Goal: Task Accomplishment & Management: Manage account settings

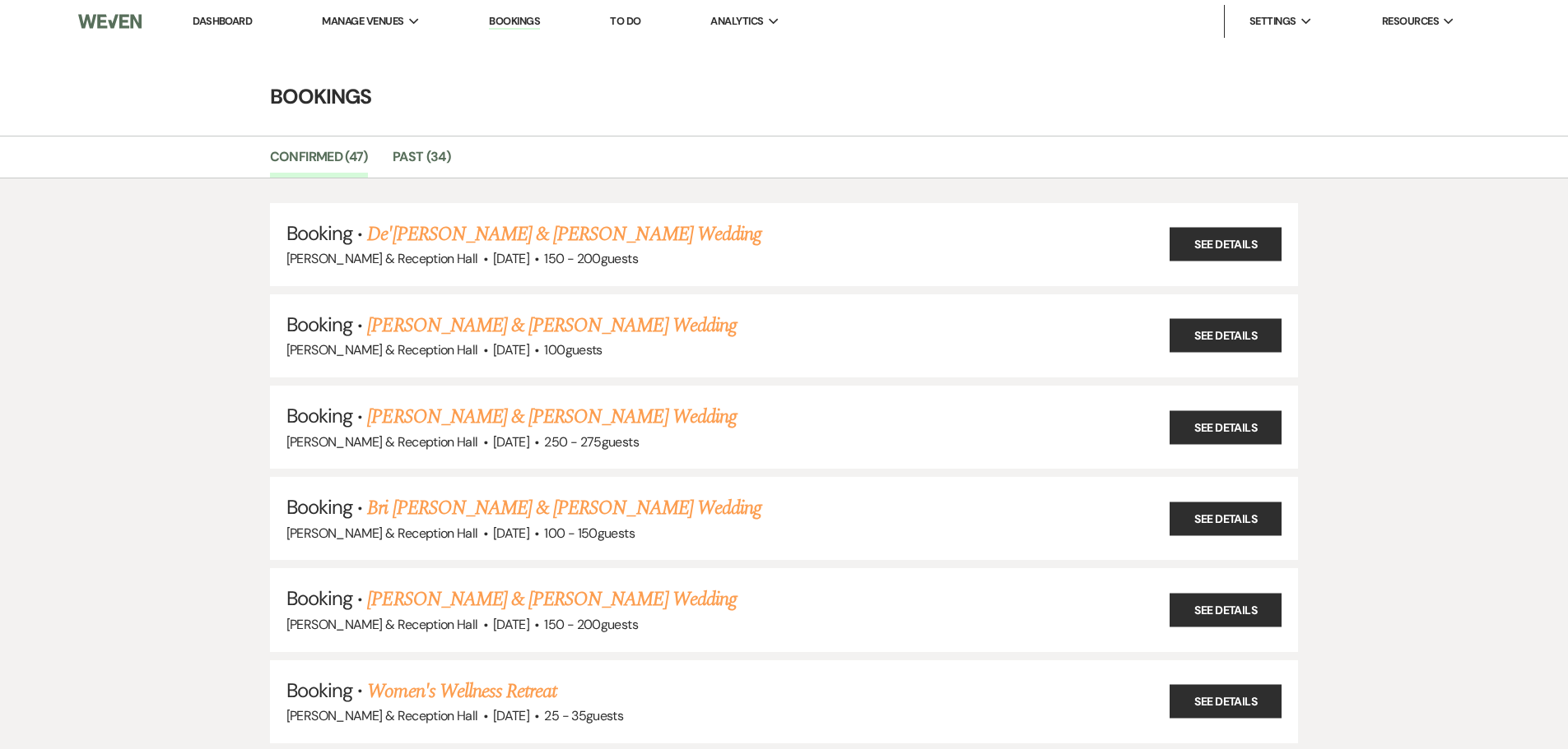
click at [236, 16] on link "Dashboard" at bounding box center [222, 21] width 59 height 14
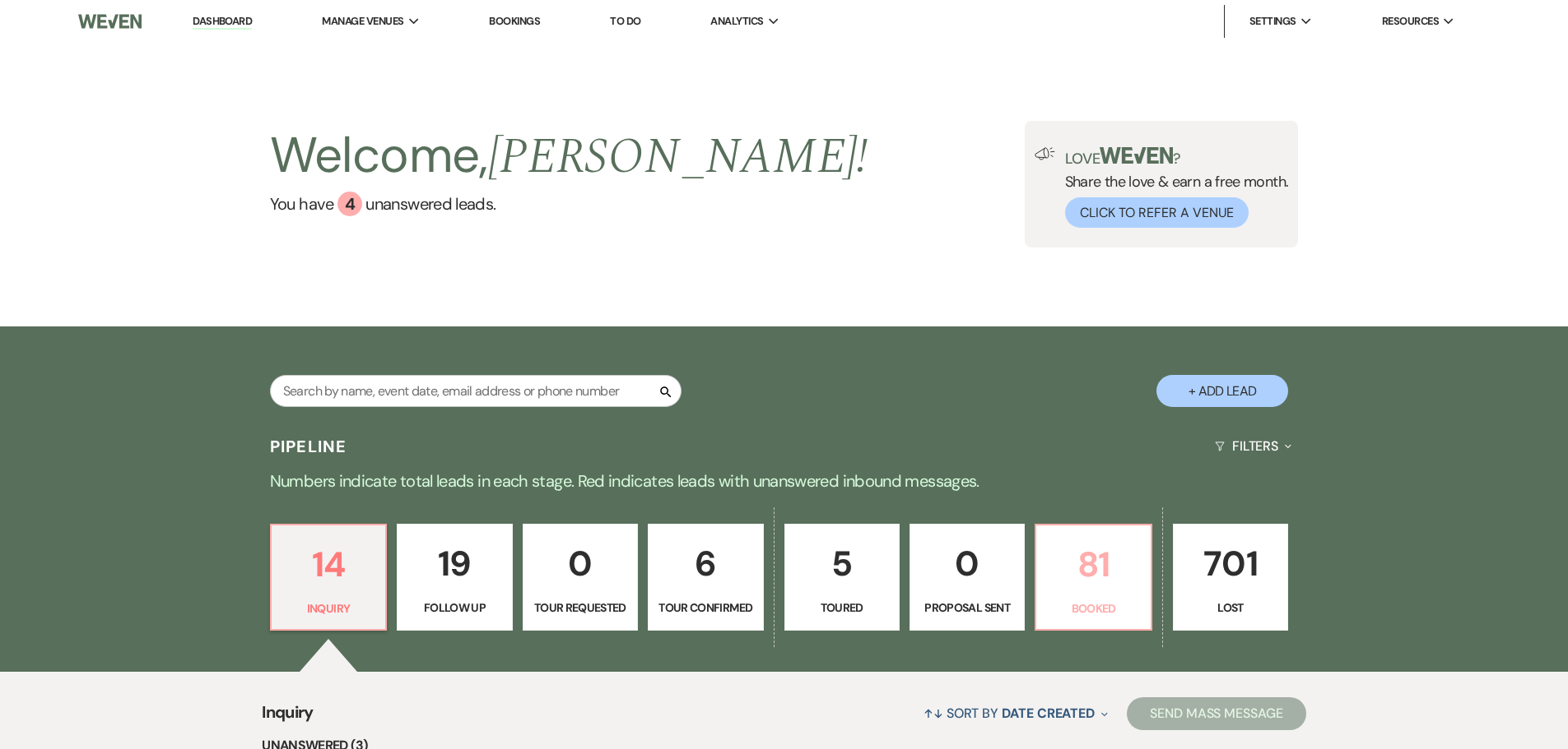
click at [1110, 589] on p "81" at bounding box center [1092, 564] width 94 height 55
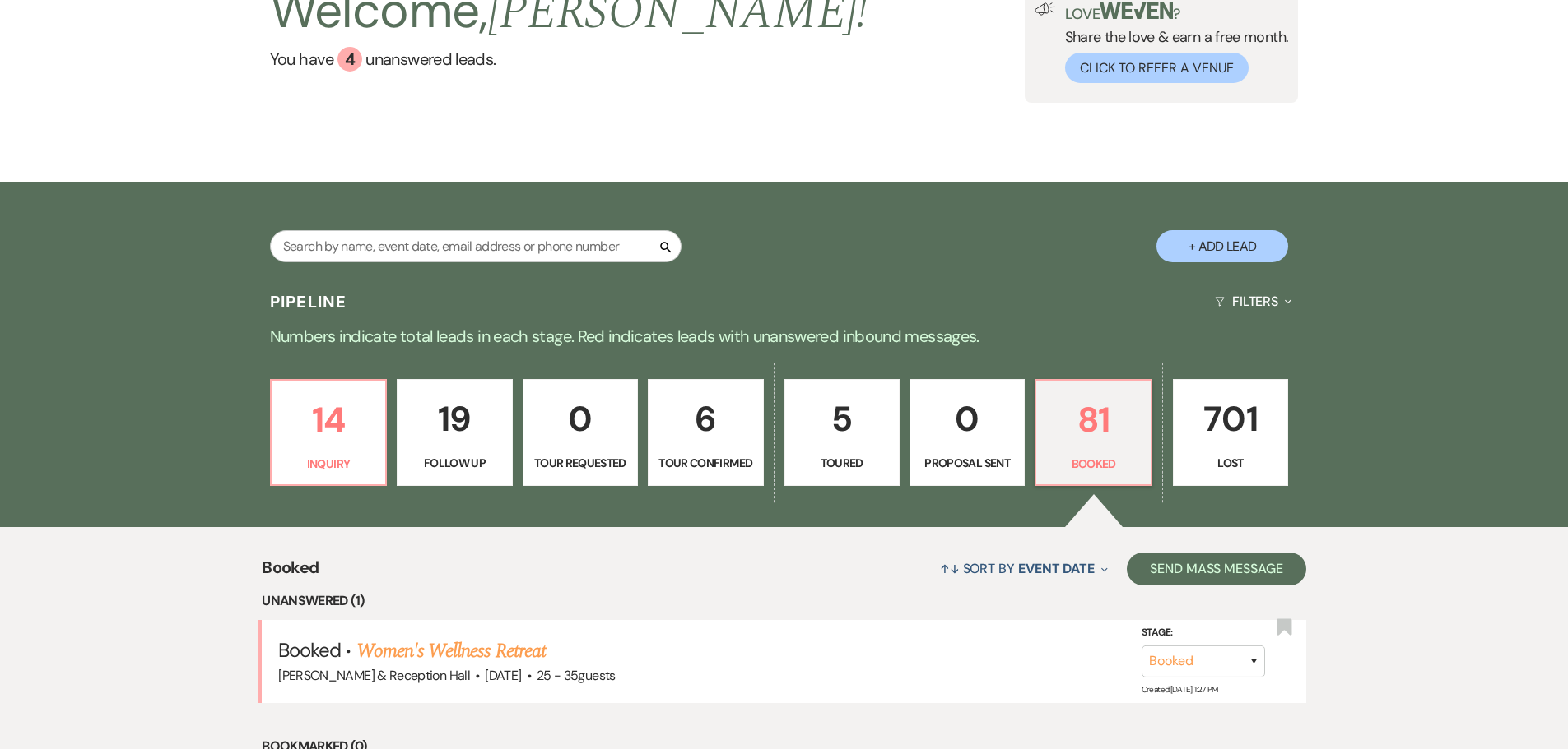
scroll to position [493, 0]
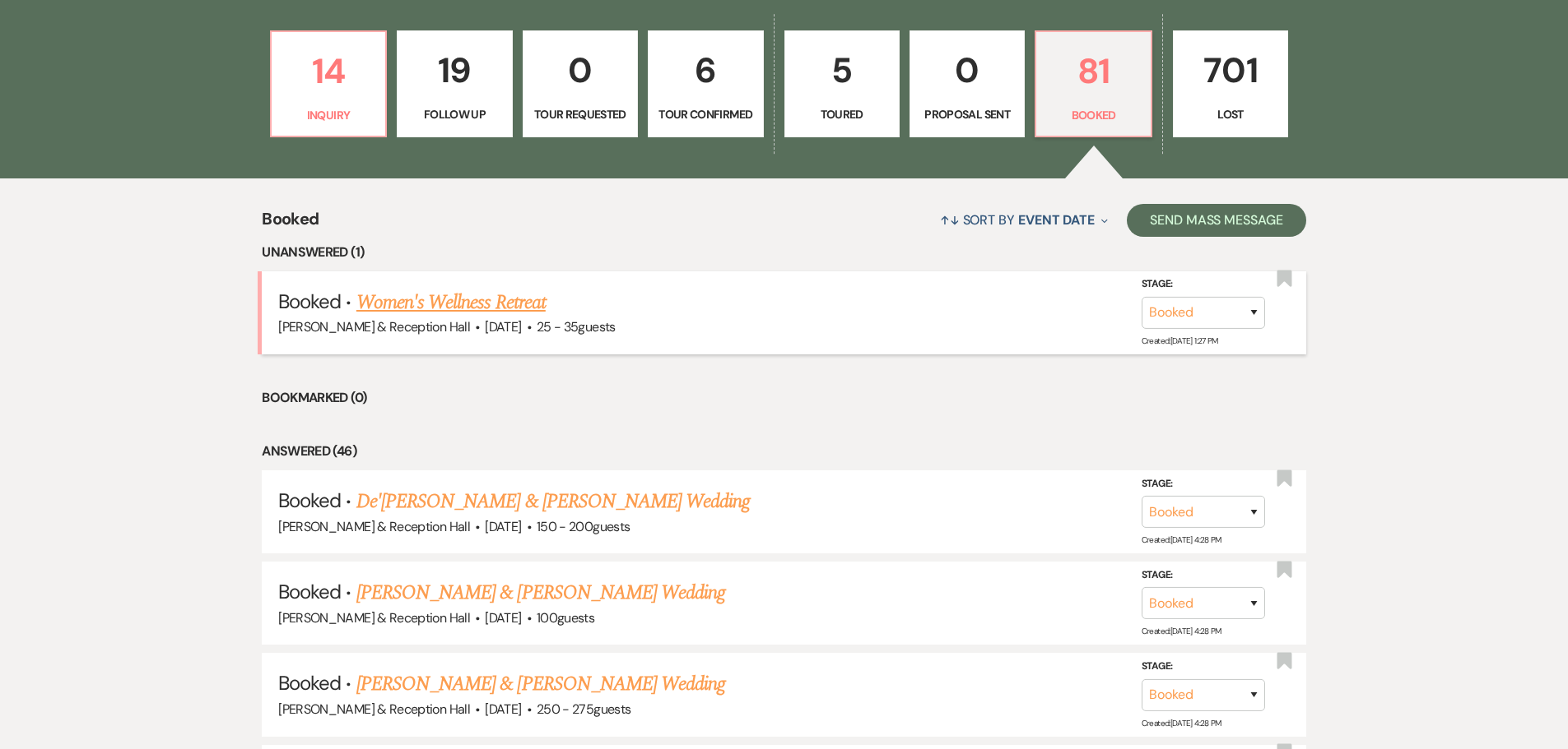
click at [502, 300] on link "Women's Wellness Retreat" at bounding box center [451, 303] width 190 height 30
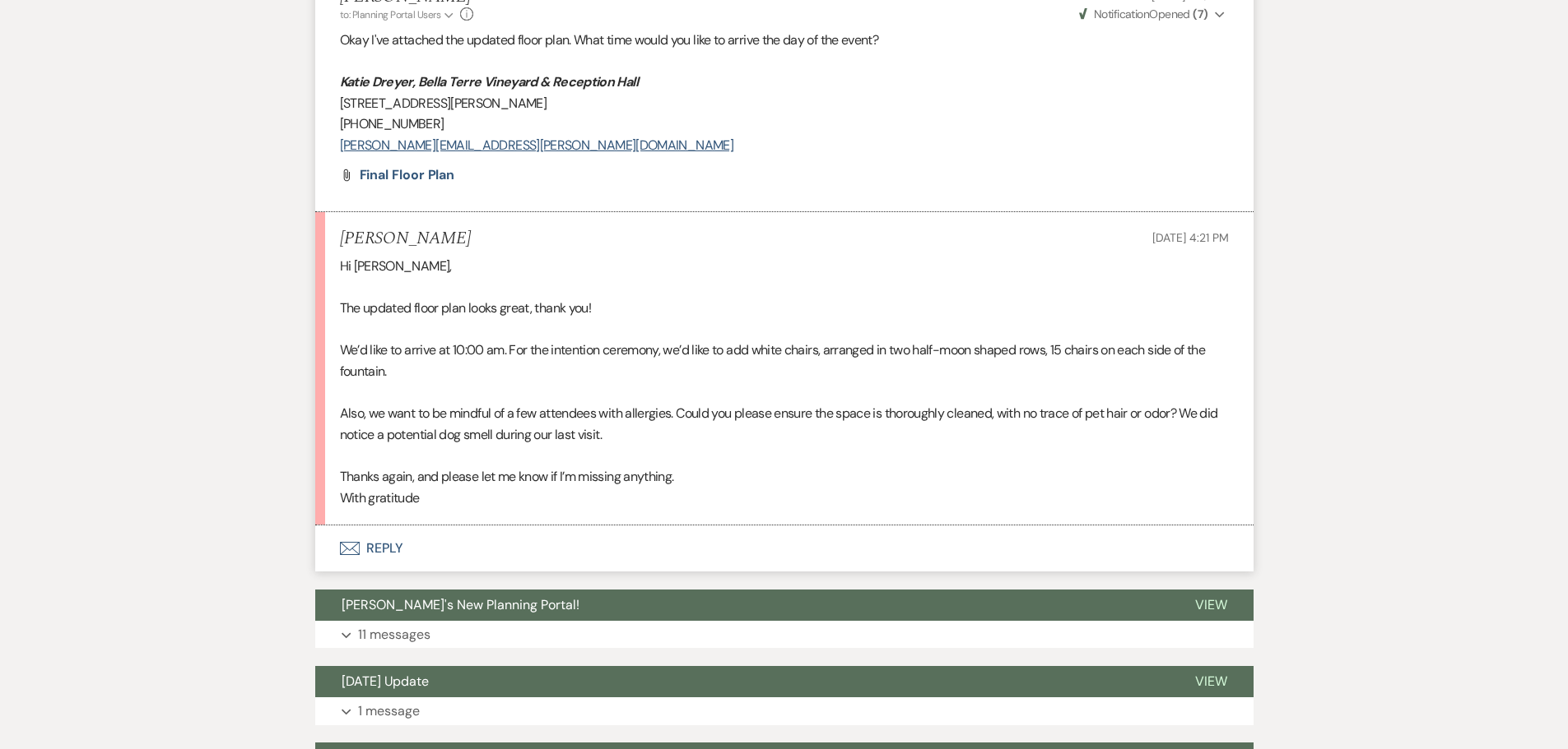
scroll to position [3208, 0]
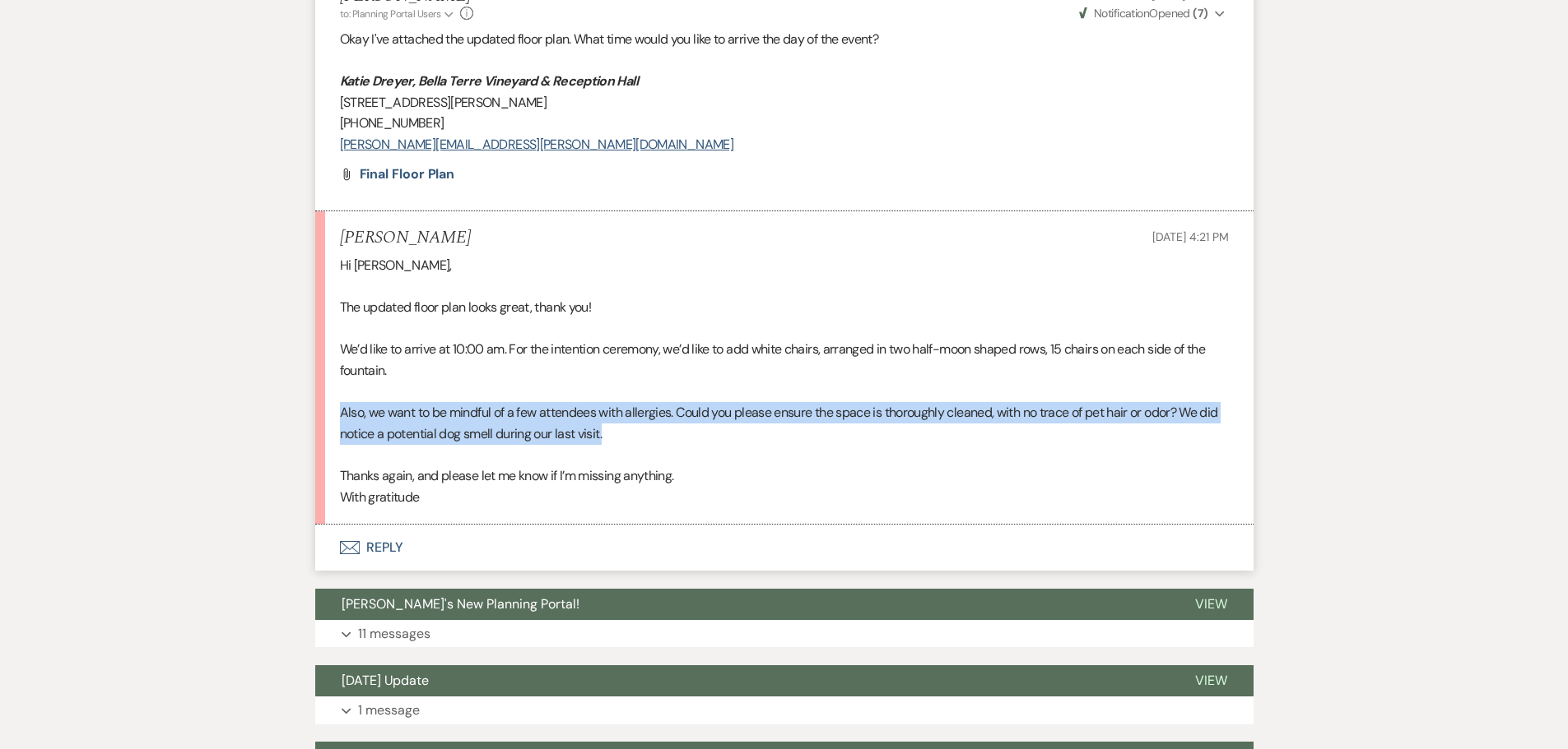
drag, startPoint x: 340, startPoint y: 410, endPoint x: 639, endPoint y: 432, distance: 299.8
click at [639, 432] on div "Hi [PERSON_NAME], The updated floor plan looks great, thank you! We’d like to a…" at bounding box center [784, 381] width 889 height 253
copy div "Also, we want to be mindful of a few attendees with allergies. Could you please…"
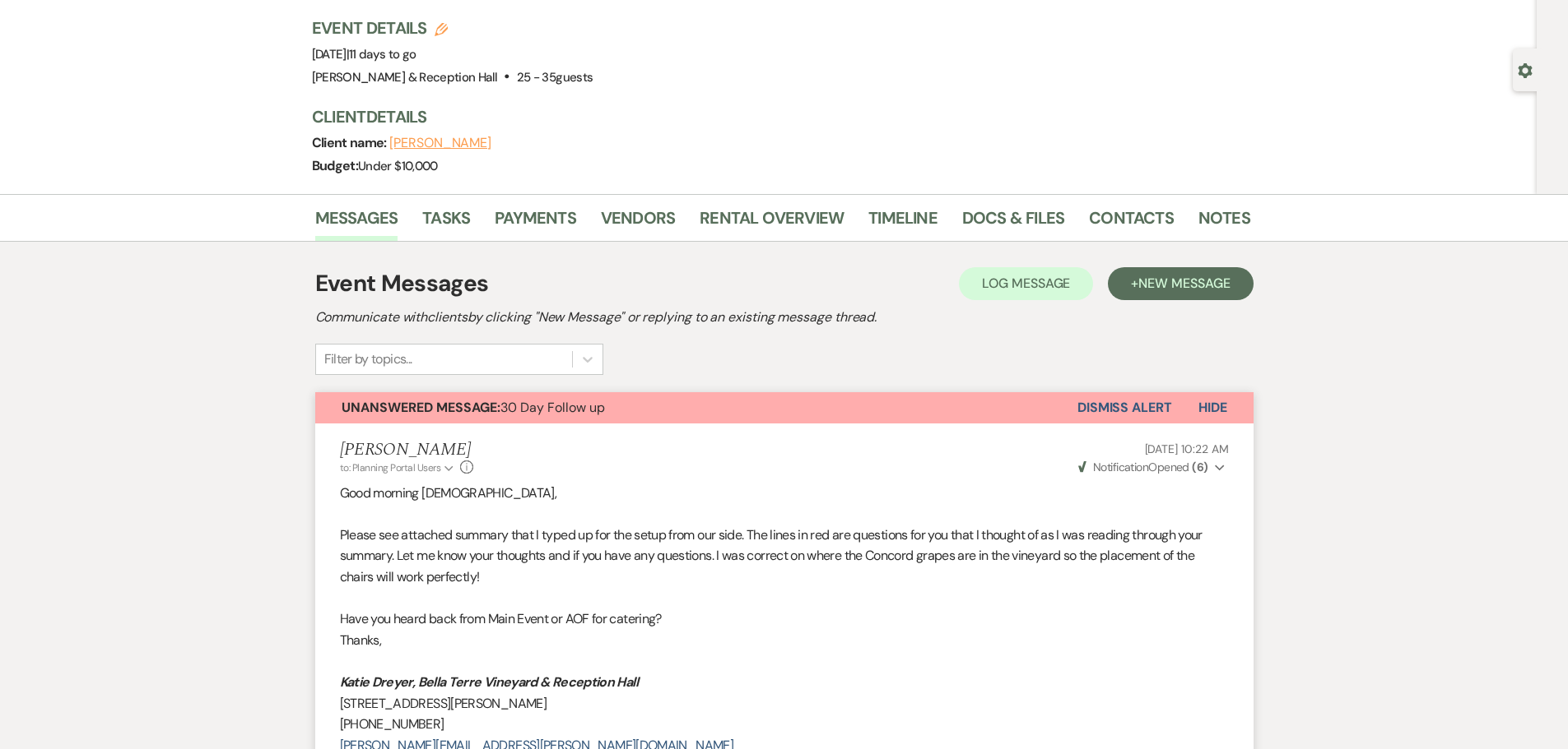
scroll to position [0, 0]
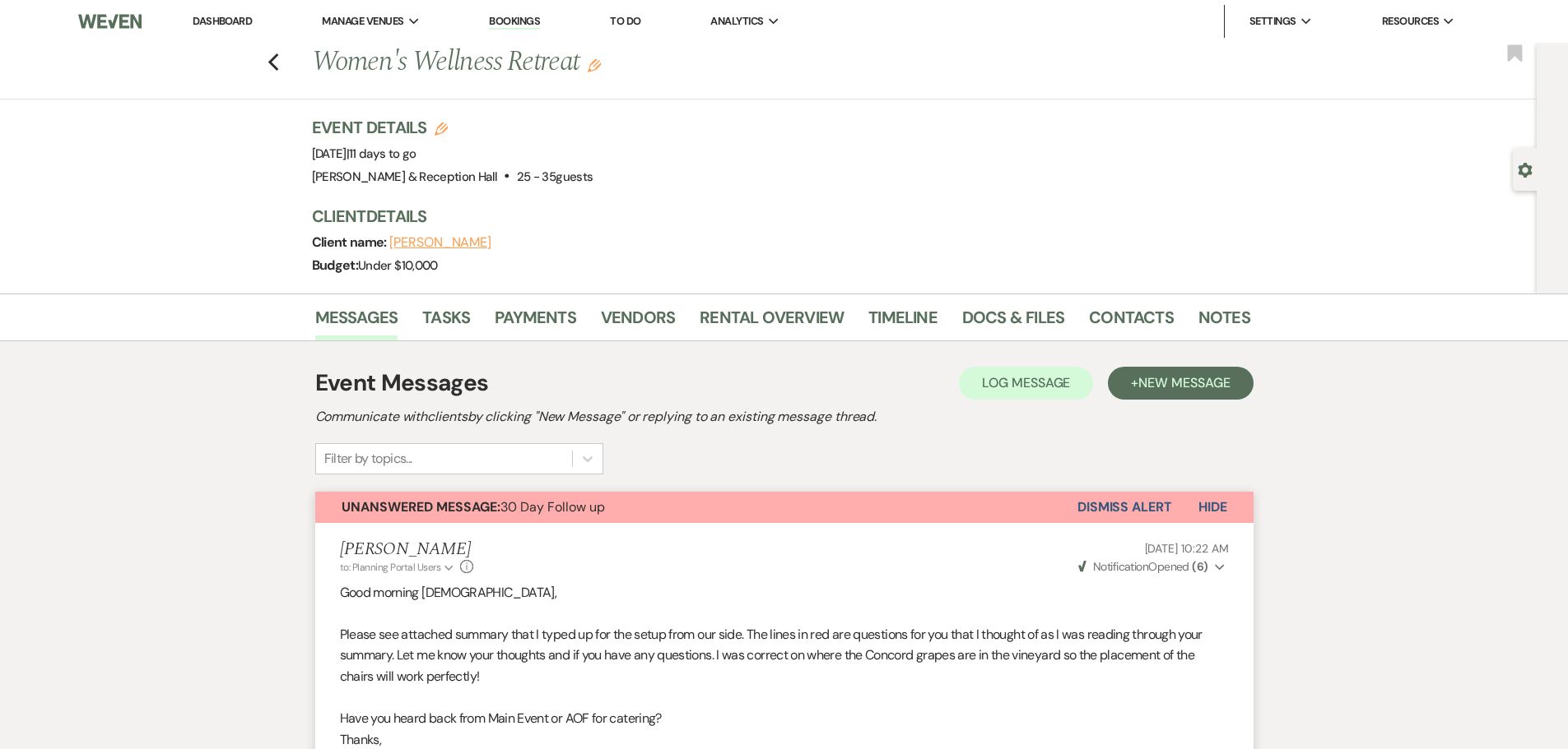
click at [532, 22] on link "Bookings" at bounding box center [514, 22] width 51 height 16
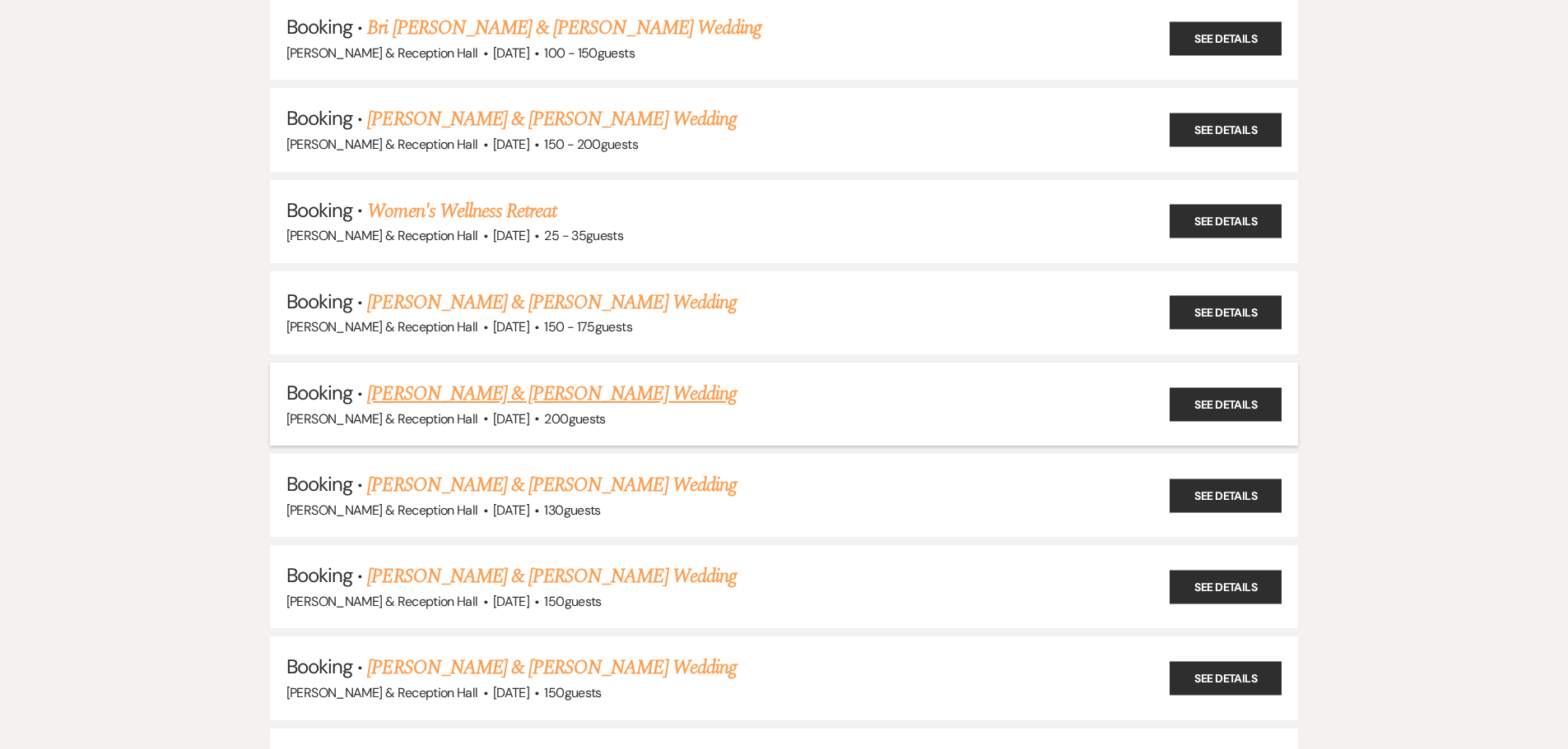
scroll to position [493, 0]
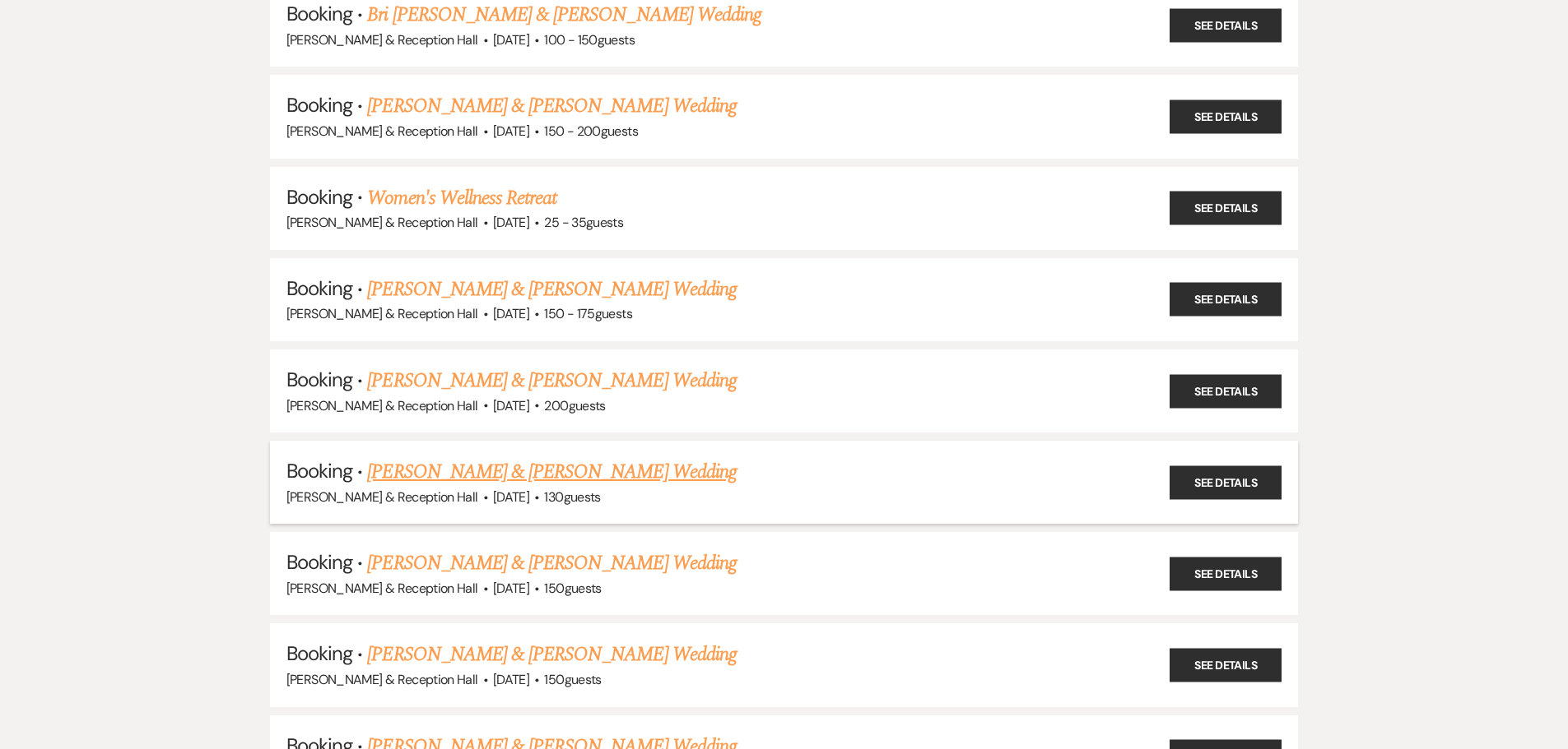
click at [625, 481] on link "[PERSON_NAME] & [PERSON_NAME] Wedding" at bounding box center [551, 472] width 368 height 30
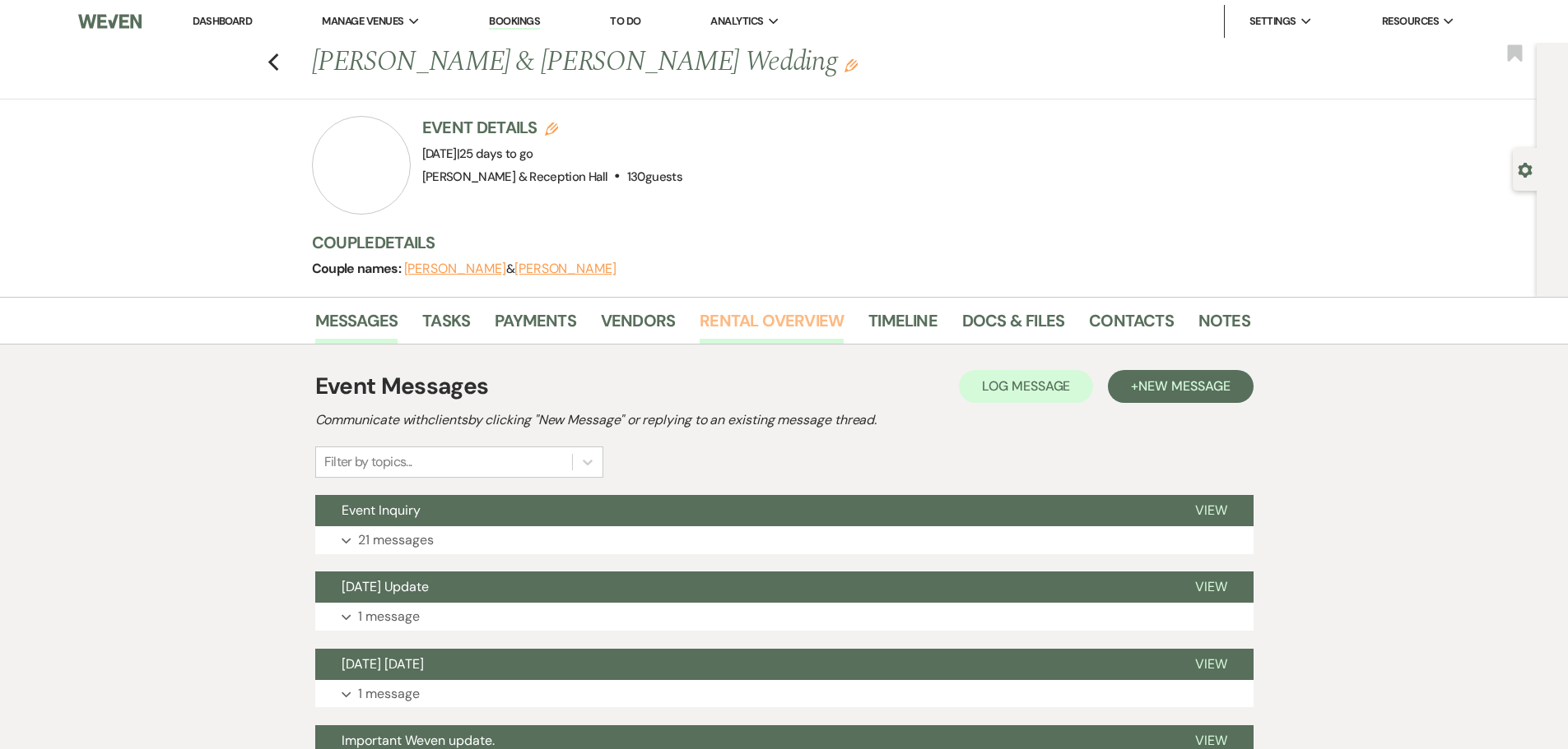
click at [765, 314] on link "Rental Overview" at bounding box center [771, 326] width 144 height 37
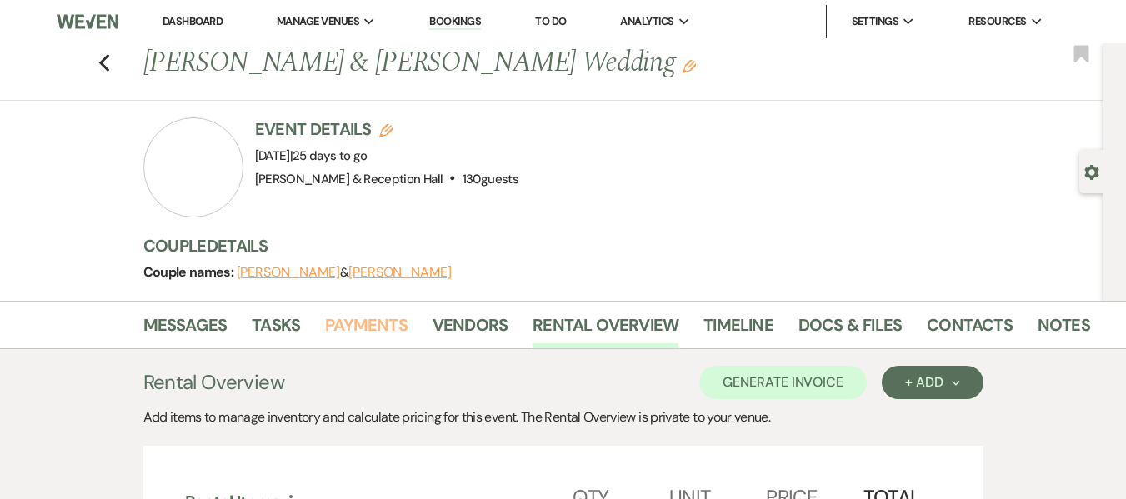
drag, startPoint x: 363, startPoint y: 323, endPoint x: 632, endPoint y: 273, distance: 273.7
click at [363, 323] on link "Payments" at bounding box center [366, 330] width 83 height 37
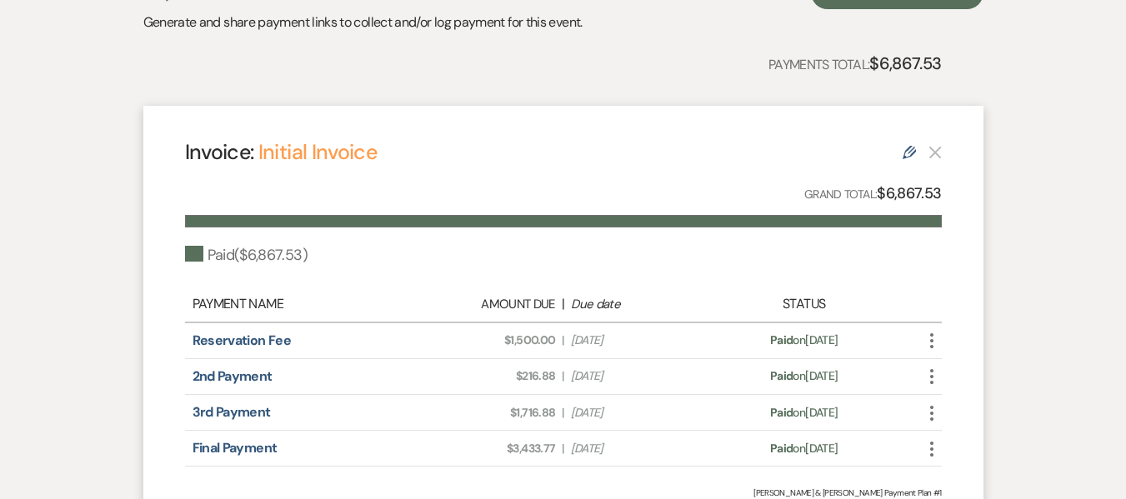
scroll to position [417, 0]
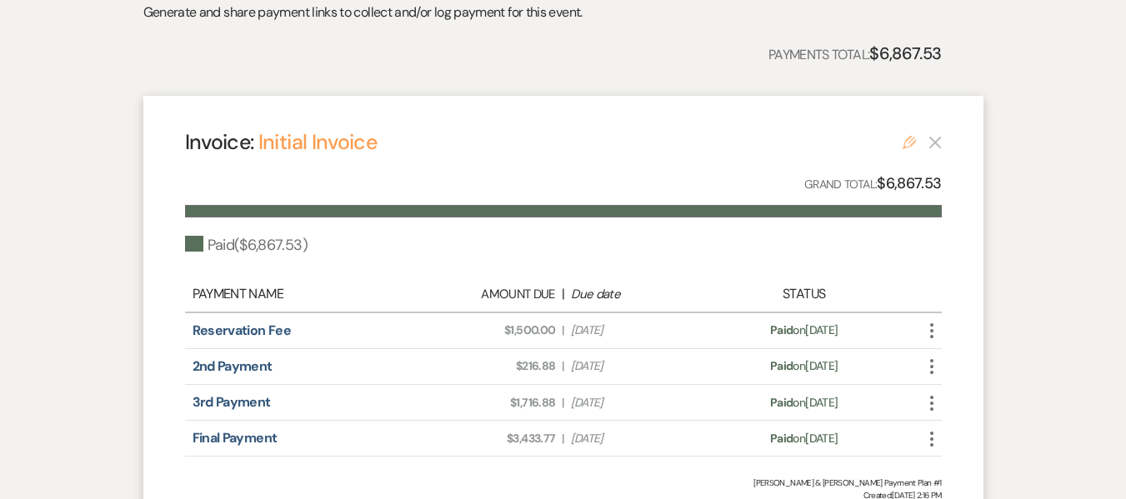
click at [908, 142] on icon "Edit" at bounding box center [909, 142] width 13 height 13
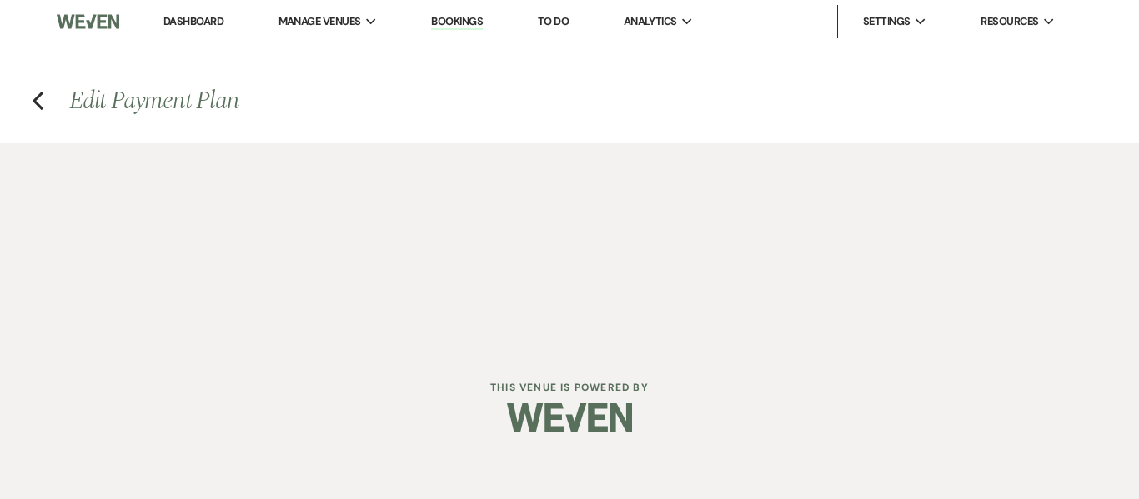
select select "17109"
select select "1"
select select "true"
select select "1"
select select "true"
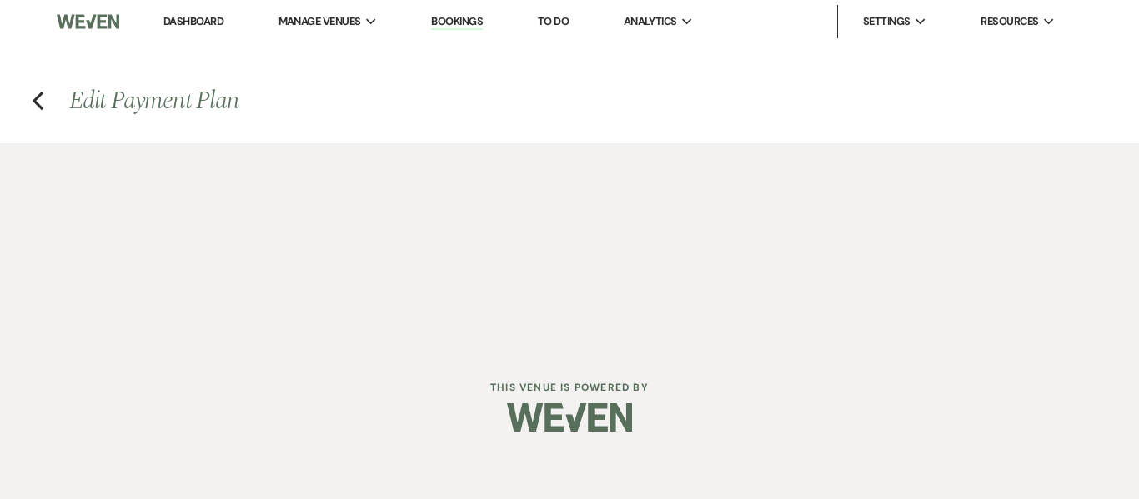
select select "1"
select select "true"
select select "1"
select select "true"
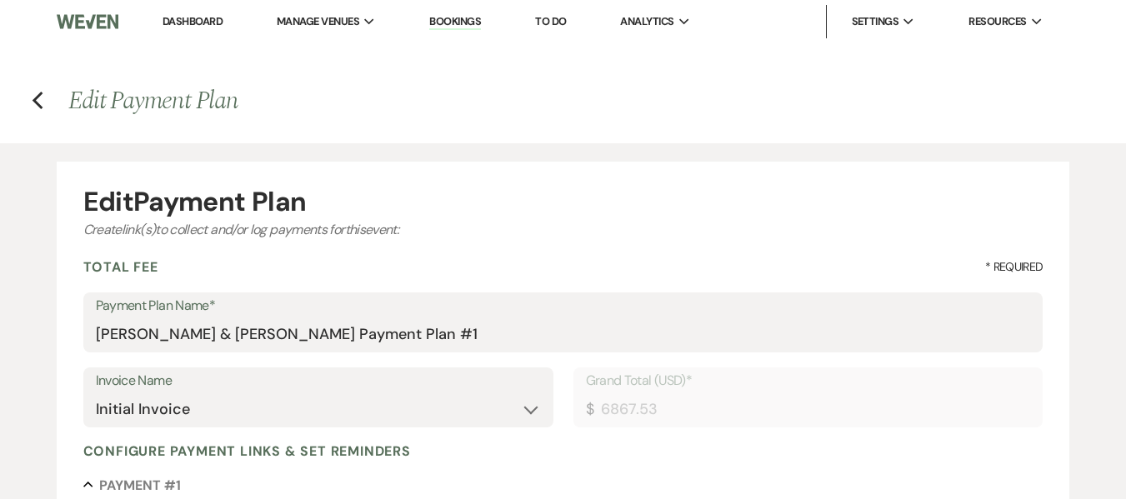
click at [459, 22] on link "Bookings" at bounding box center [455, 22] width 52 height 16
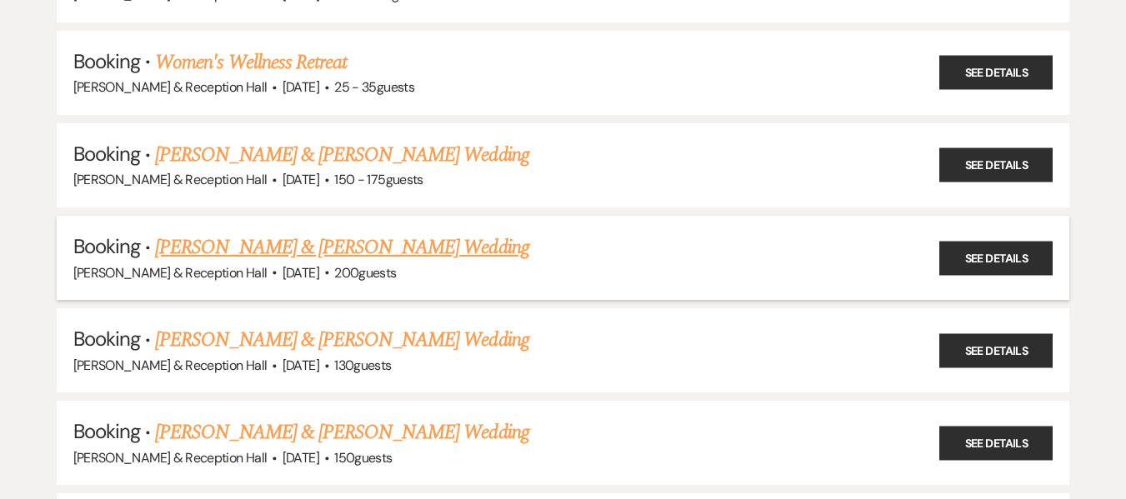
scroll to position [750, 0]
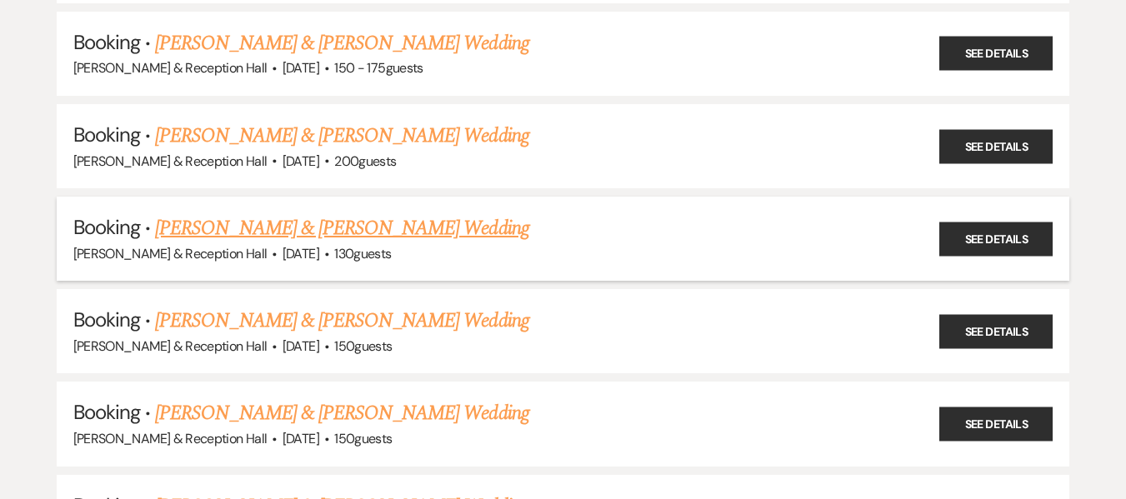
click at [406, 235] on link "[PERSON_NAME] & [PERSON_NAME] Wedding" at bounding box center [341, 228] width 373 height 30
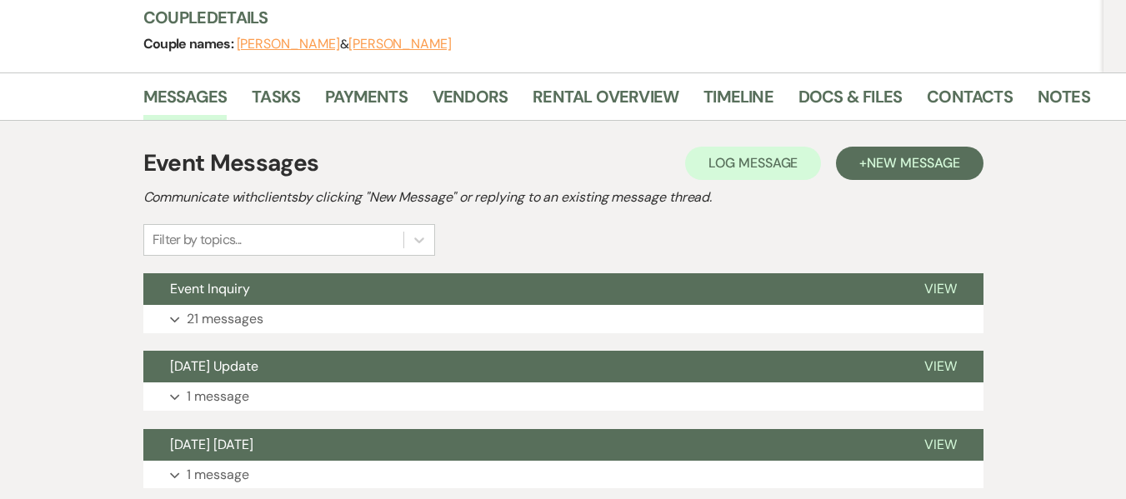
scroll to position [83, 0]
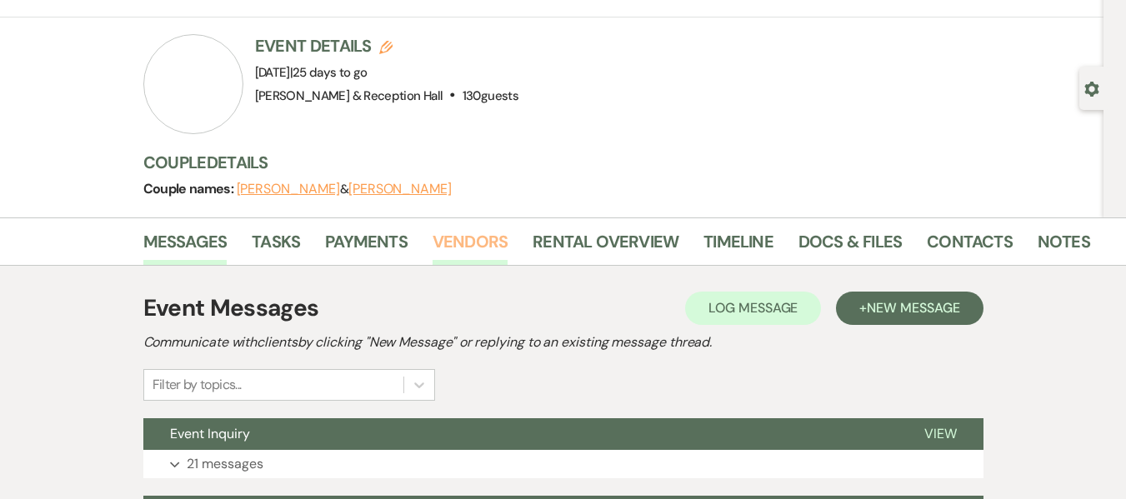
click at [475, 247] on link "Vendors" at bounding box center [470, 246] width 75 height 37
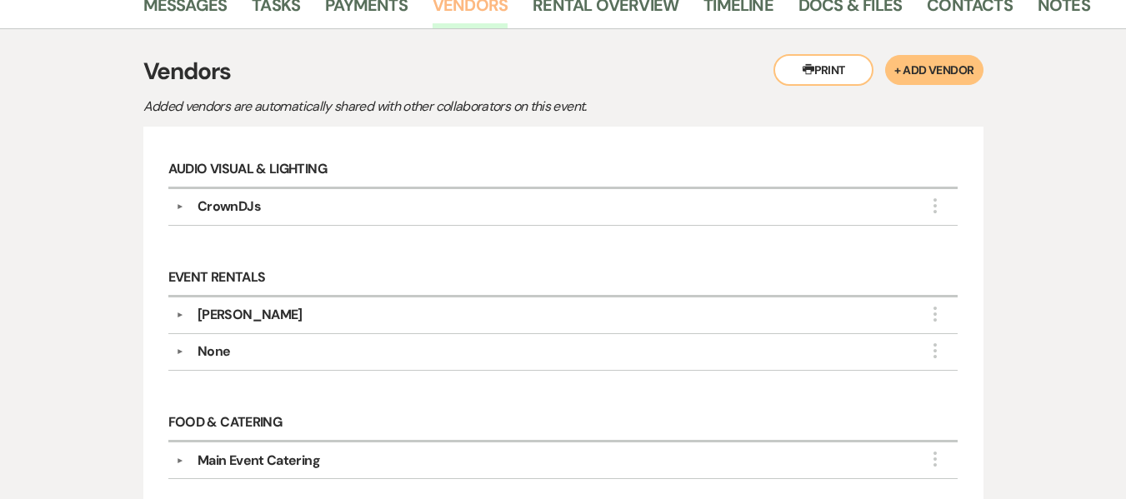
scroll to position [417, 0]
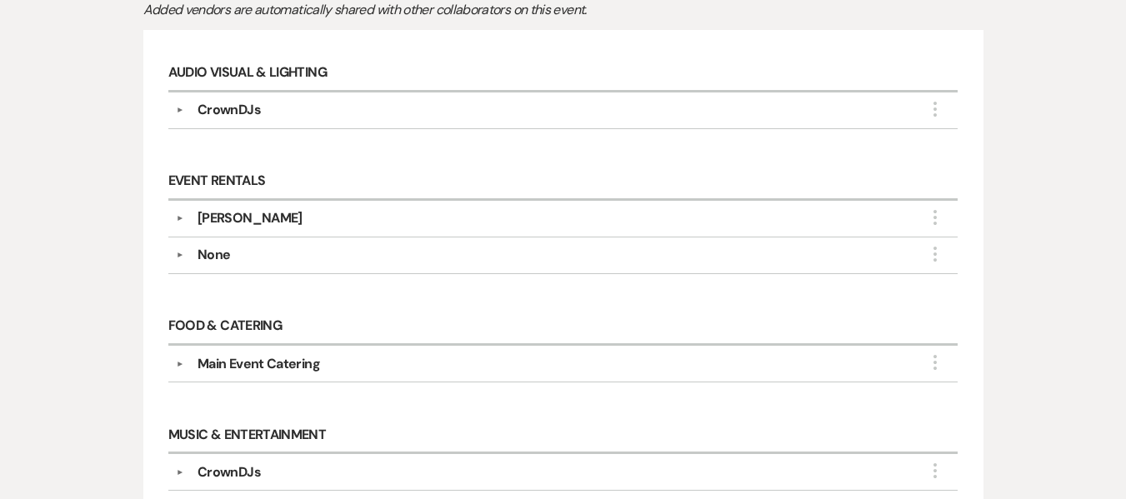
click at [209, 108] on div "CrownDJs" at bounding box center [229, 110] width 63 height 20
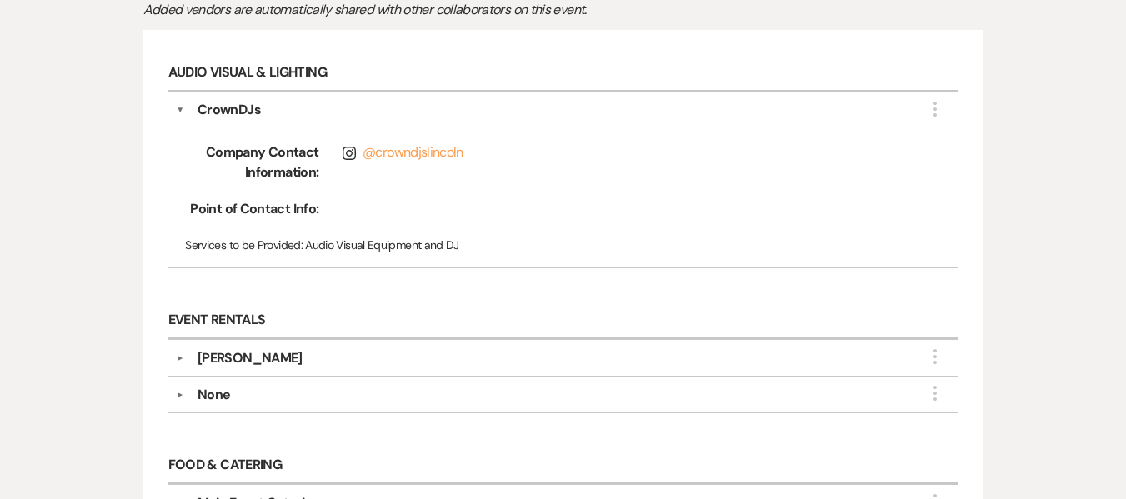
click at [199, 362] on div "[PERSON_NAME]" at bounding box center [250, 358] width 105 height 20
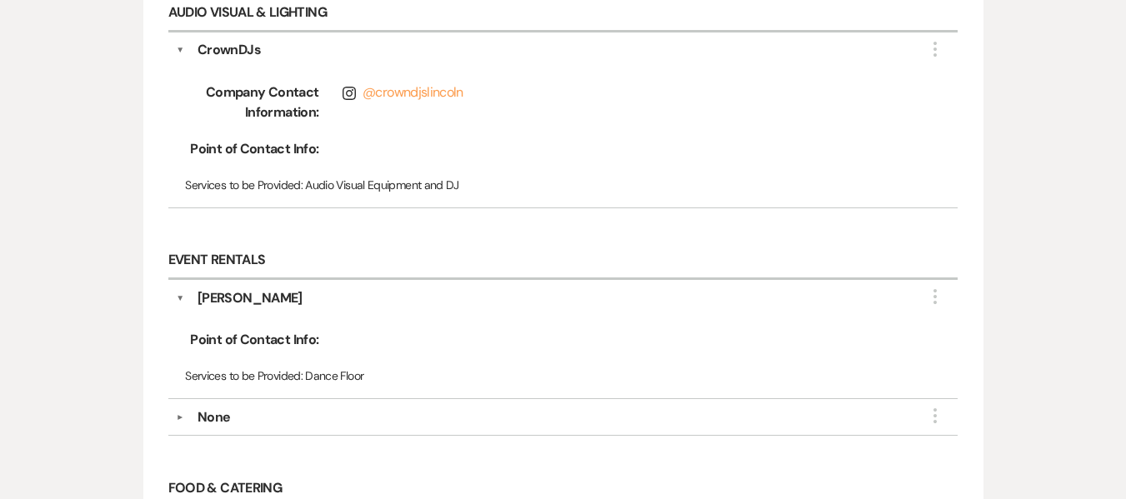
scroll to position [583, 0]
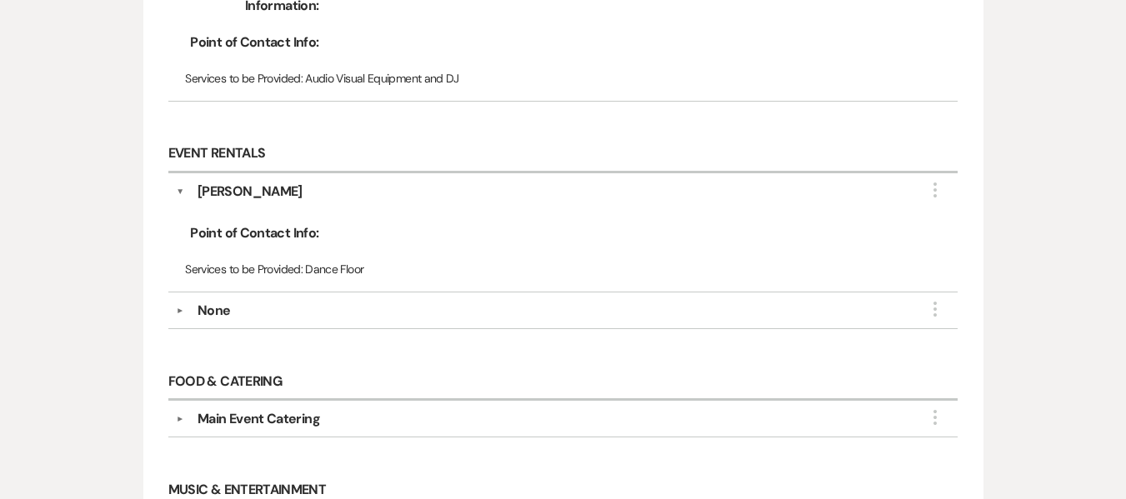
click at [204, 310] on div "None" at bounding box center [214, 311] width 33 height 20
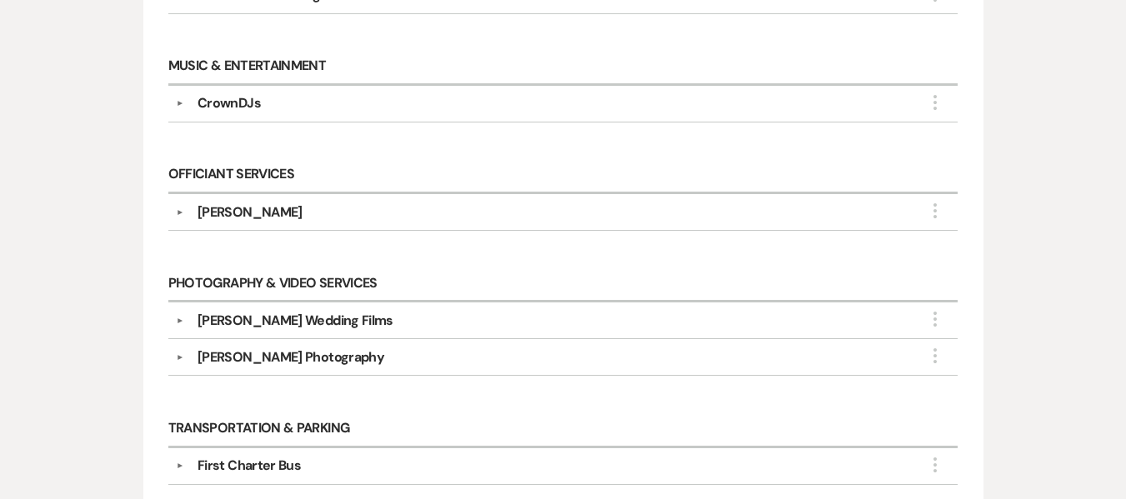
scroll to position [1084, 0]
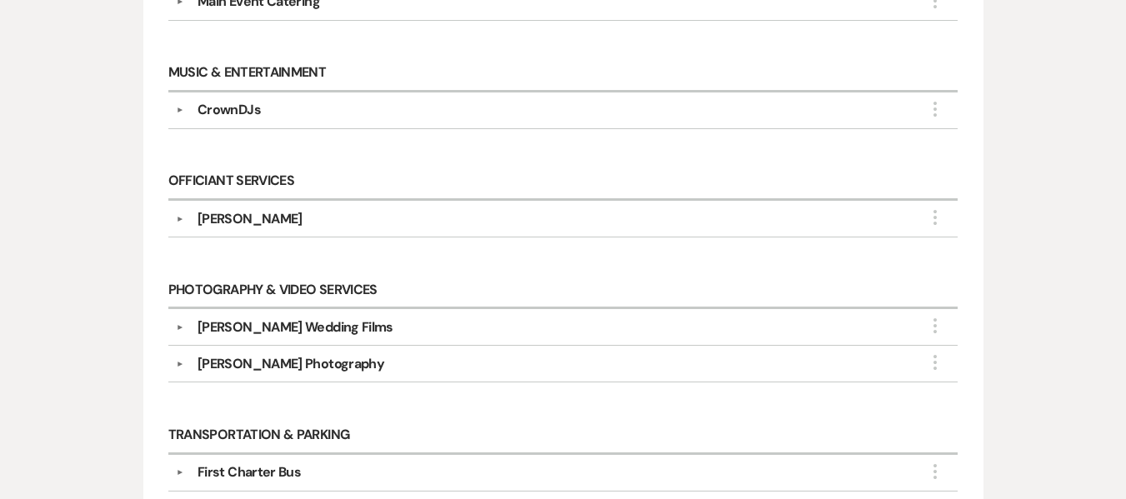
click at [351, 328] on div "[PERSON_NAME] Wedding Films" at bounding box center [296, 328] width 196 height 20
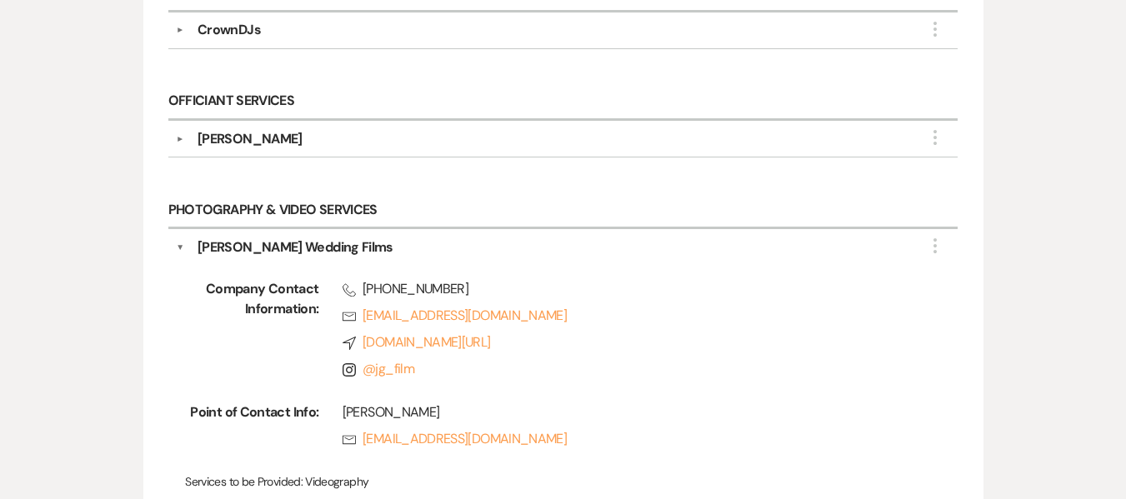
scroll to position [1250, 0]
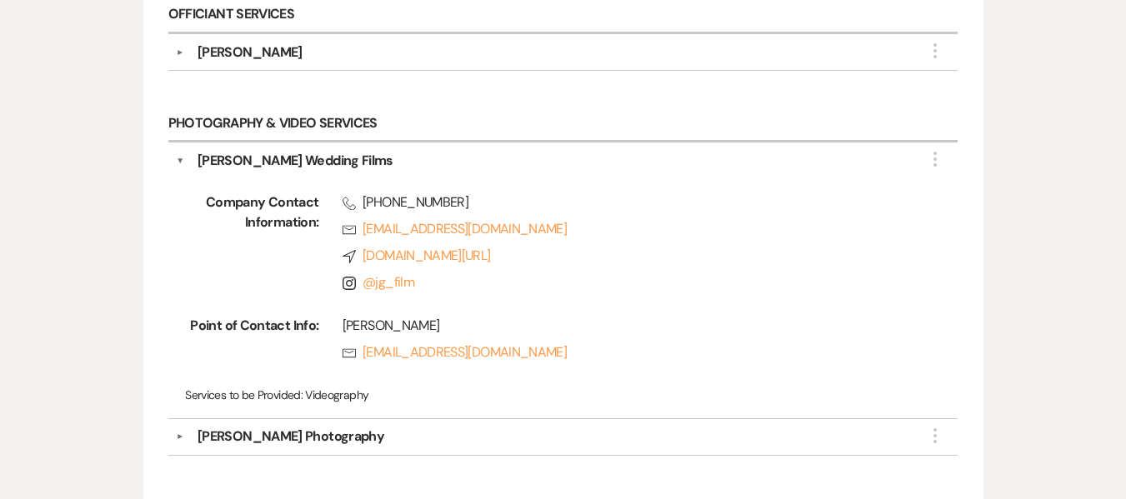
click at [328, 435] on div "[PERSON_NAME] Photography" at bounding box center [291, 437] width 187 height 20
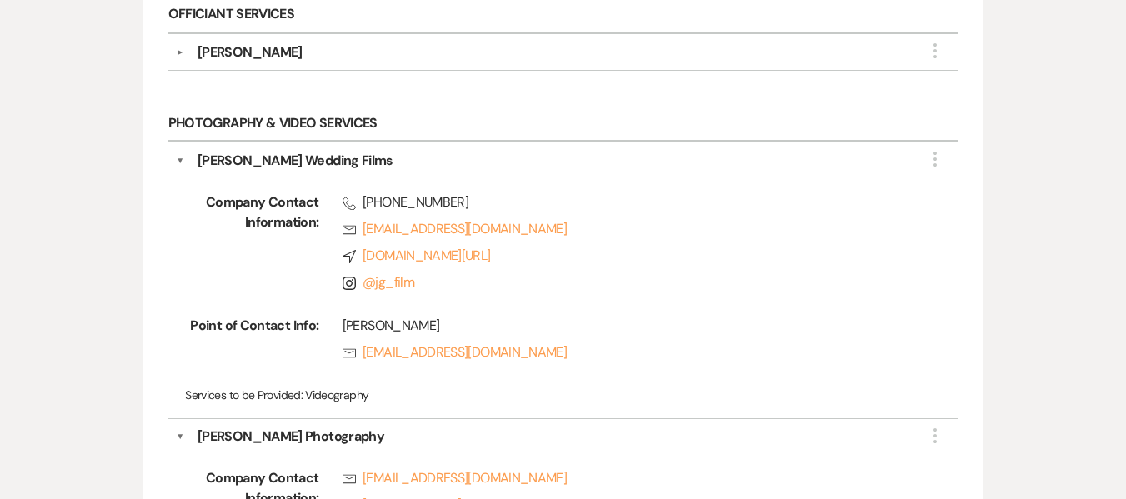
click at [278, 160] on div "[PERSON_NAME] Wedding Films" at bounding box center [296, 161] width 196 height 20
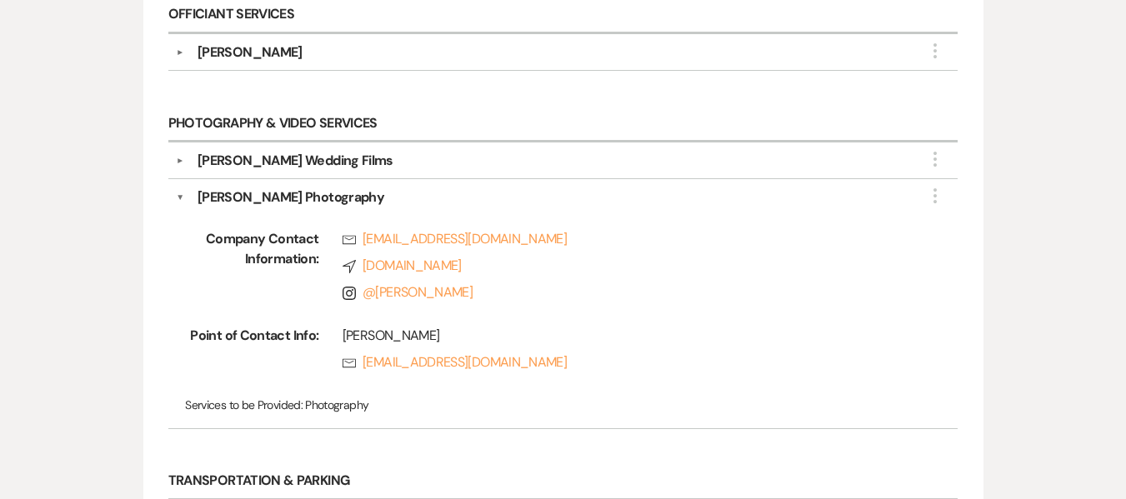
click at [287, 204] on div "[PERSON_NAME] Photography" at bounding box center [291, 198] width 187 height 20
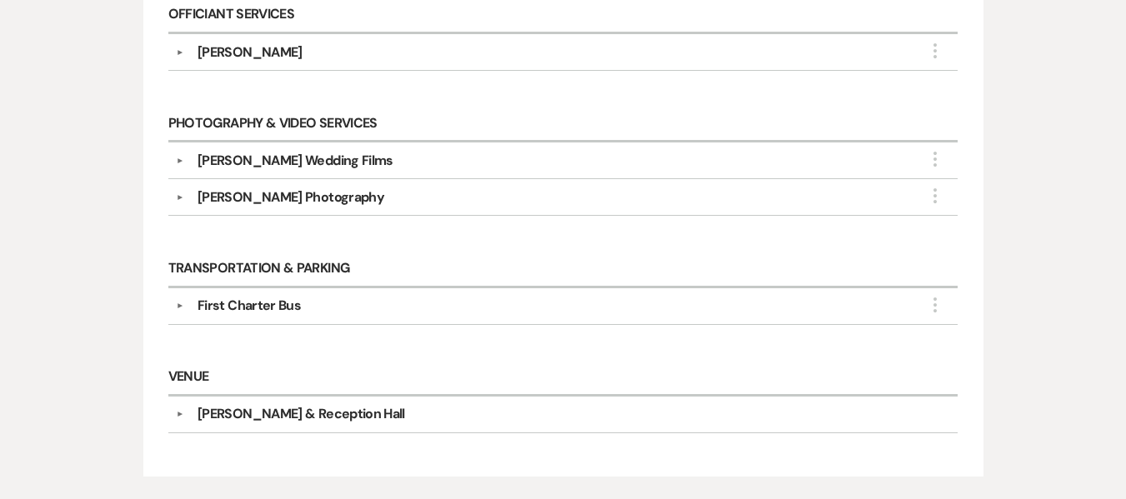
click at [248, 301] on div "First Charter Bus" at bounding box center [249, 306] width 103 height 20
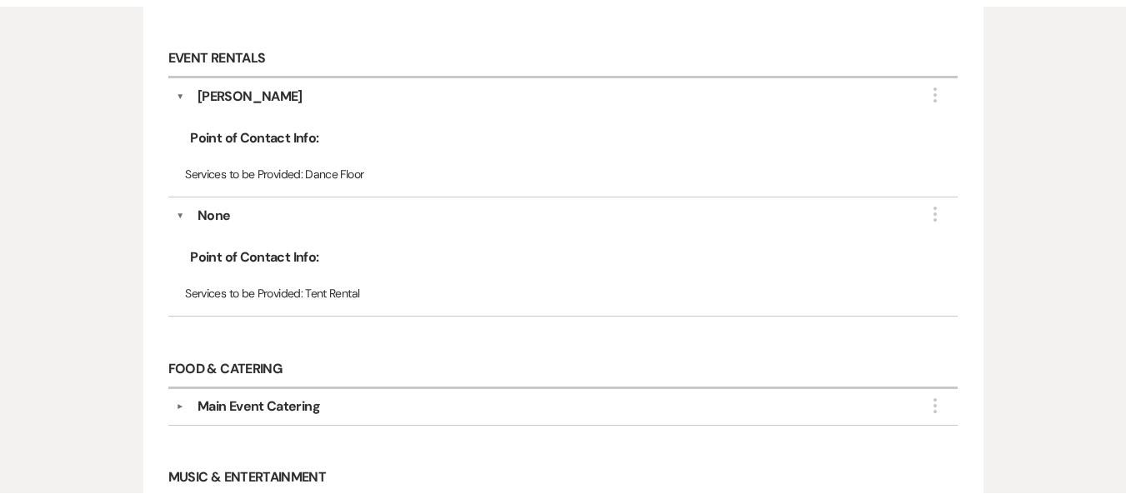
scroll to position [0, 0]
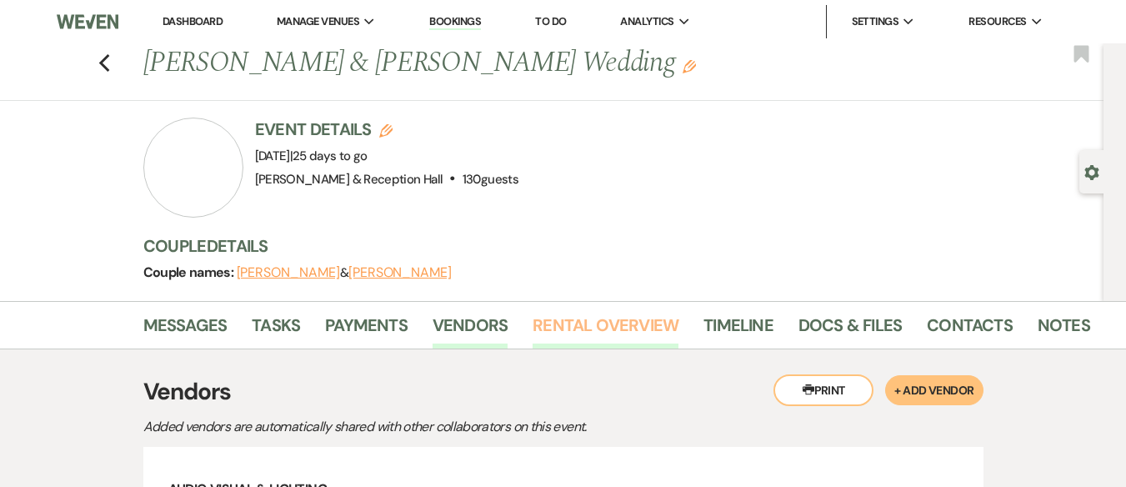
click at [622, 327] on link "Rental Overview" at bounding box center [606, 330] width 146 height 37
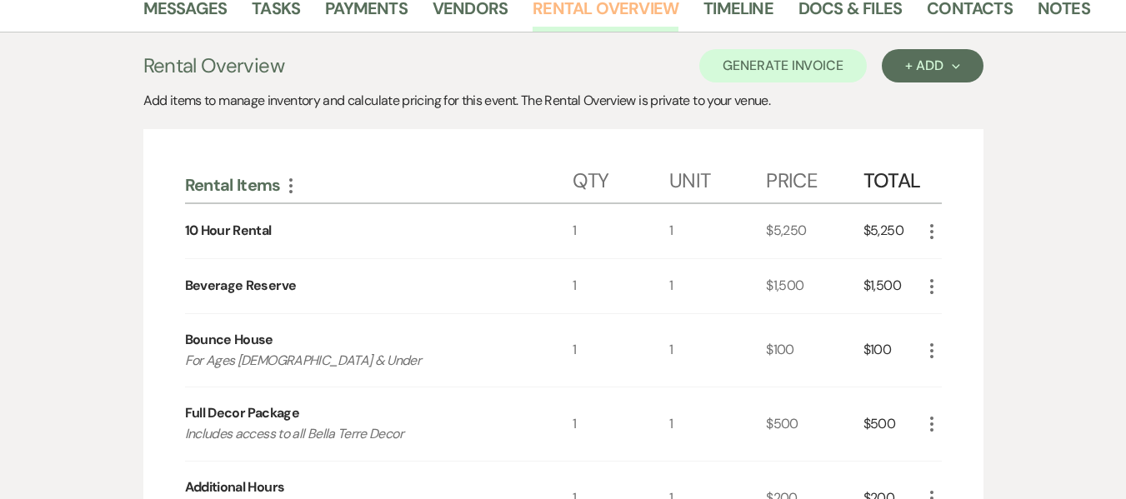
scroll to position [83, 0]
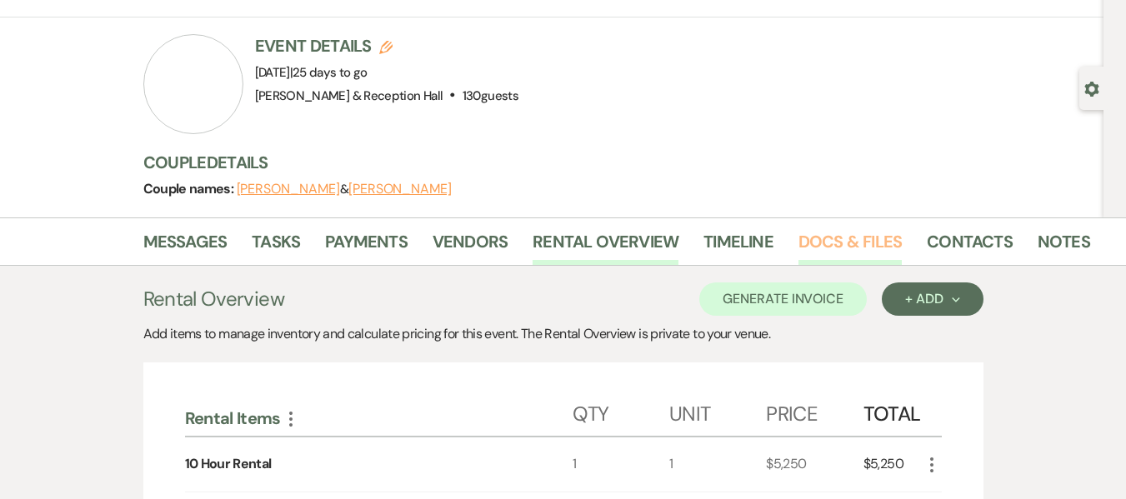
click at [824, 243] on link "Docs & Files" at bounding box center [849, 246] width 103 height 37
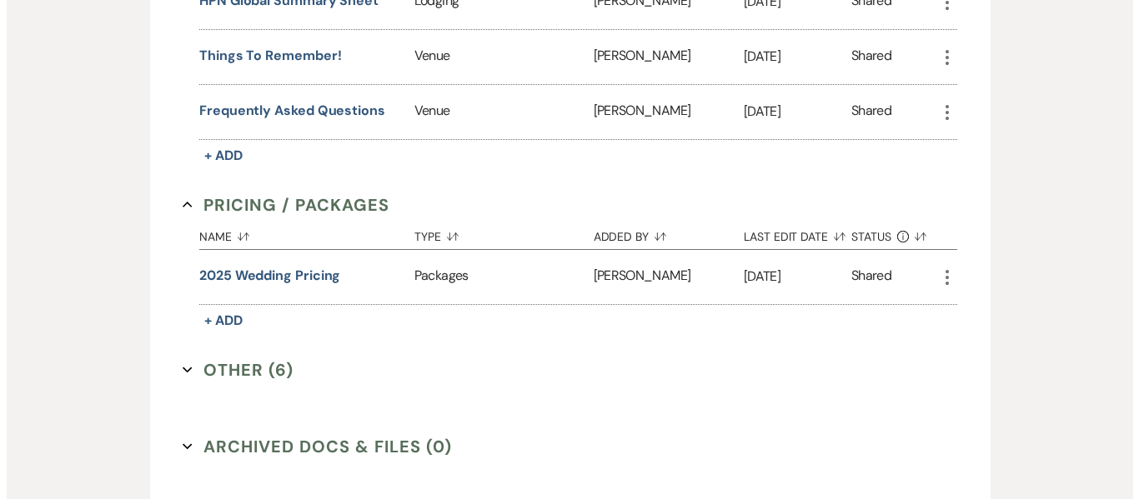
scroll to position [1569, 0]
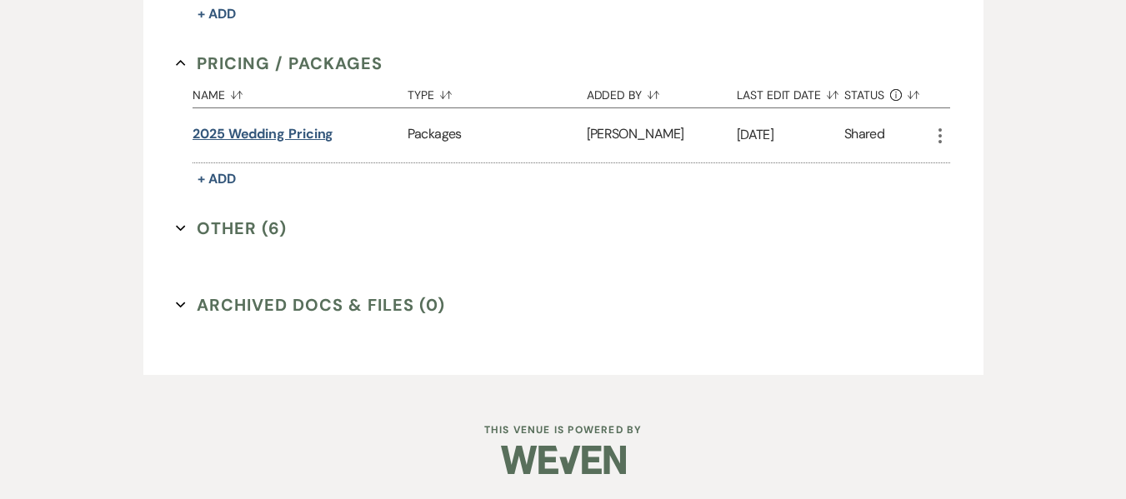
click at [223, 141] on button "2025 Wedding Pricing" at bounding box center [263, 134] width 141 height 20
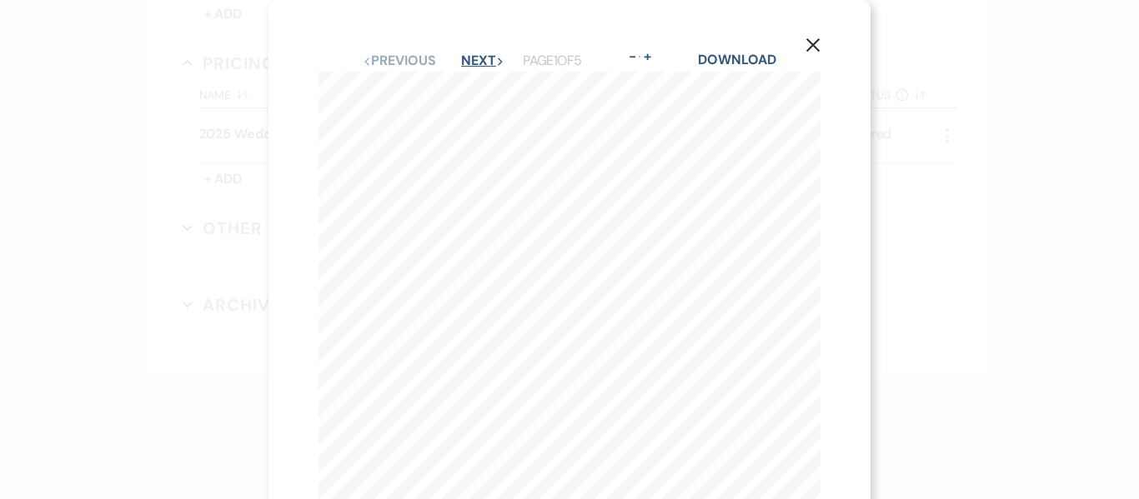
click at [462, 61] on button "Next Next" at bounding box center [482, 60] width 43 height 13
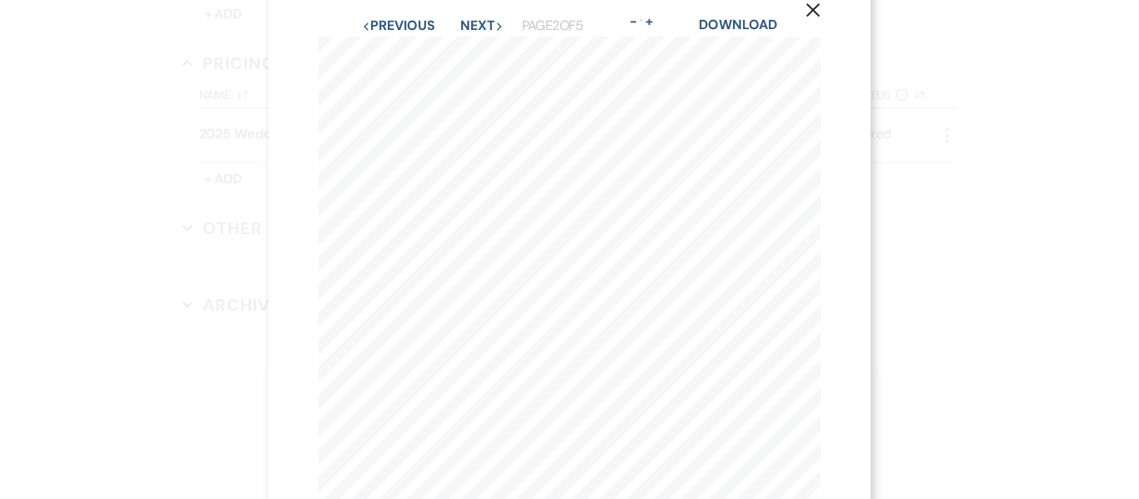
scroll to position [0, 0]
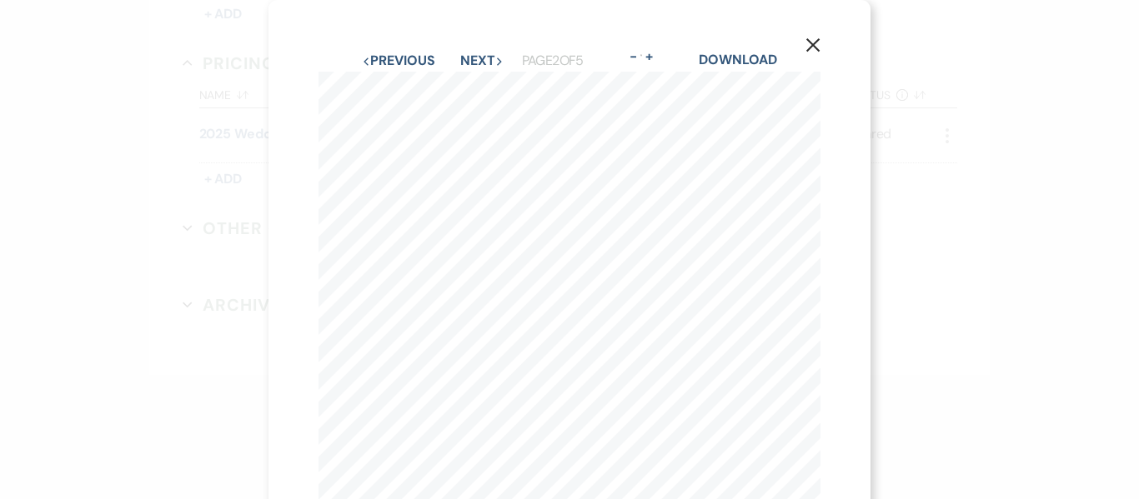
click at [463, 59] on button "Next Next" at bounding box center [481, 60] width 43 height 13
click at [478, 58] on button "Next Next" at bounding box center [481, 60] width 43 height 13
click at [817, 48] on icon "X" at bounding box center [812, 45] width 15 height 15
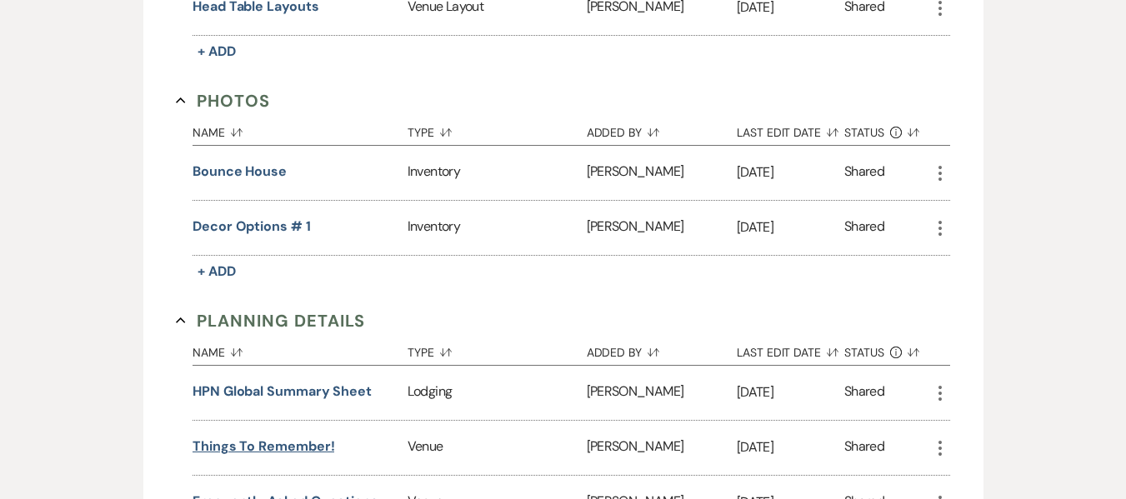
scroll to position [1236, 0]
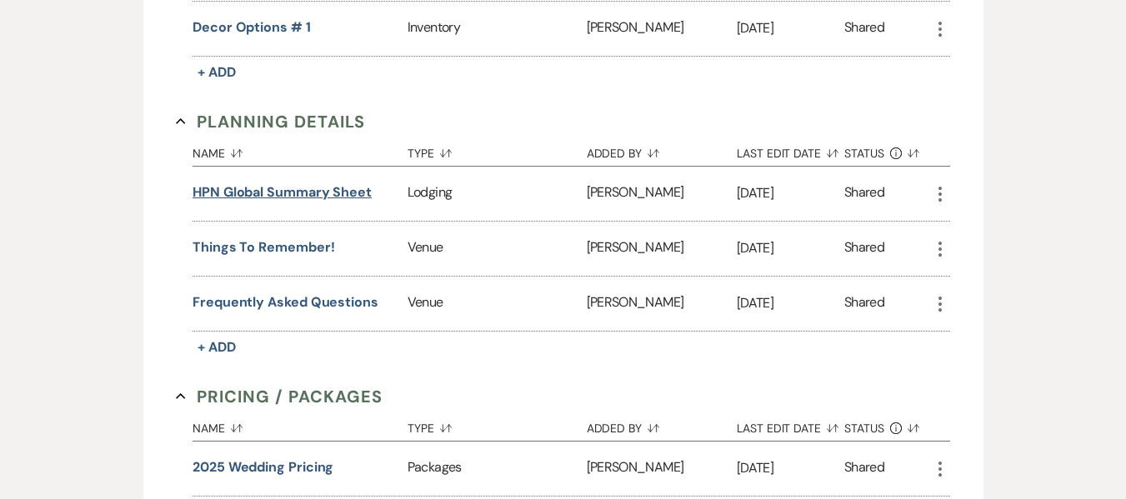
click at [340, 193] on button "HPN Global summary sheet" at bounding box center [282, 193] width 179 height 20
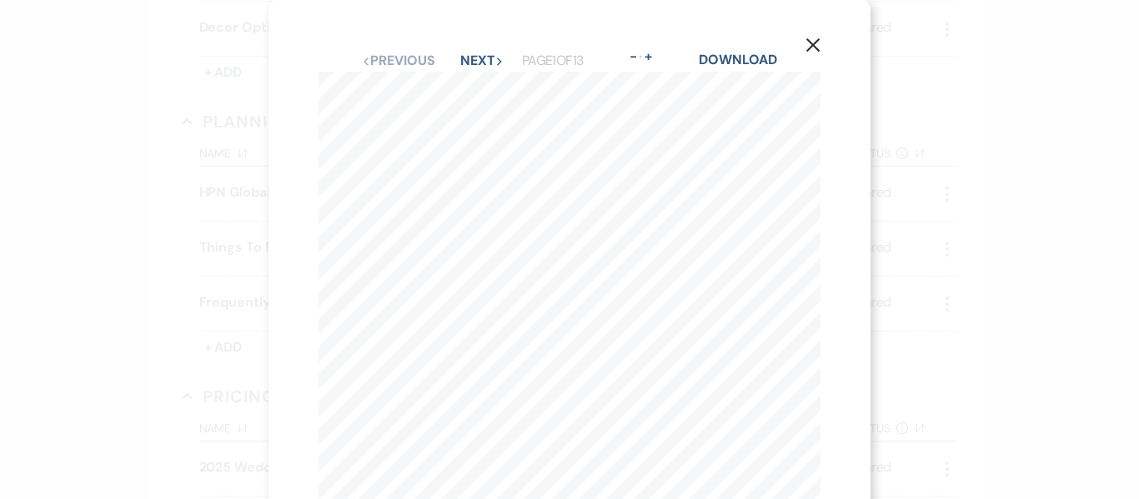
click at [823, 51] on button "X" at bounding box center [812, 44] width 25 height 29
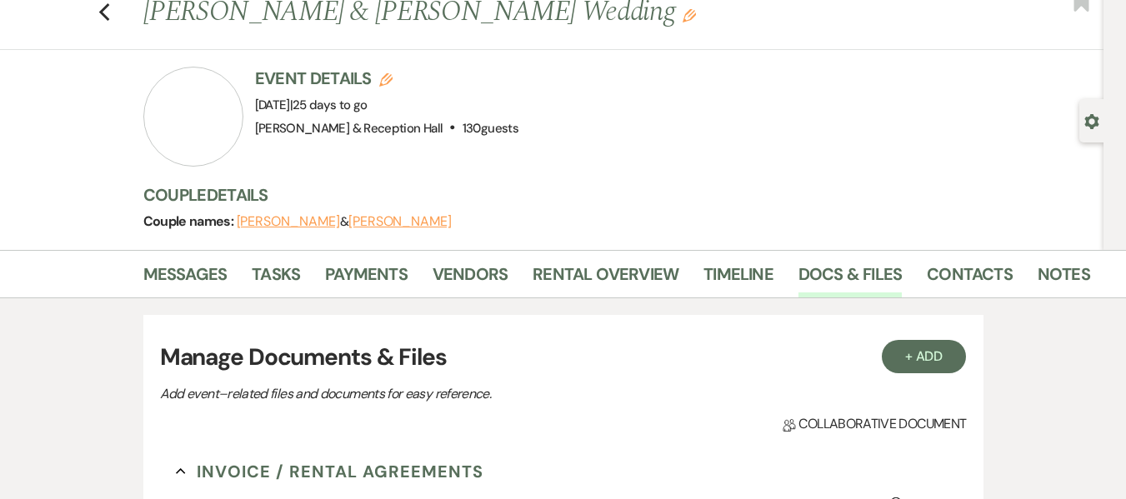
scroll to position [0, 0]
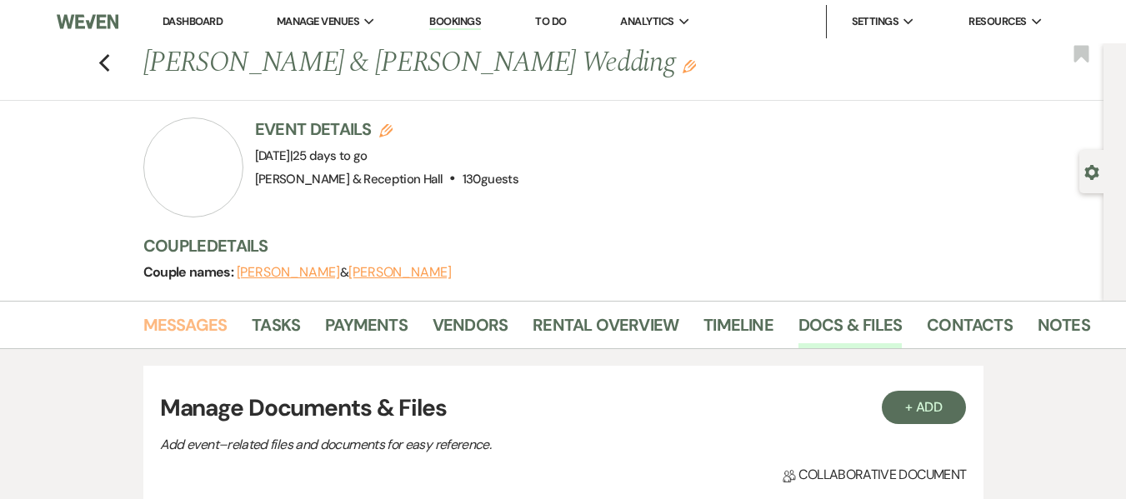
drag, startPoint x: 194, startPoint y: 336, endPoint x: 243, endPoint y: 343, distance: 49.7
click at [194, 336] on link "Messages" at bounding box center [185, 330] width 84 height 37
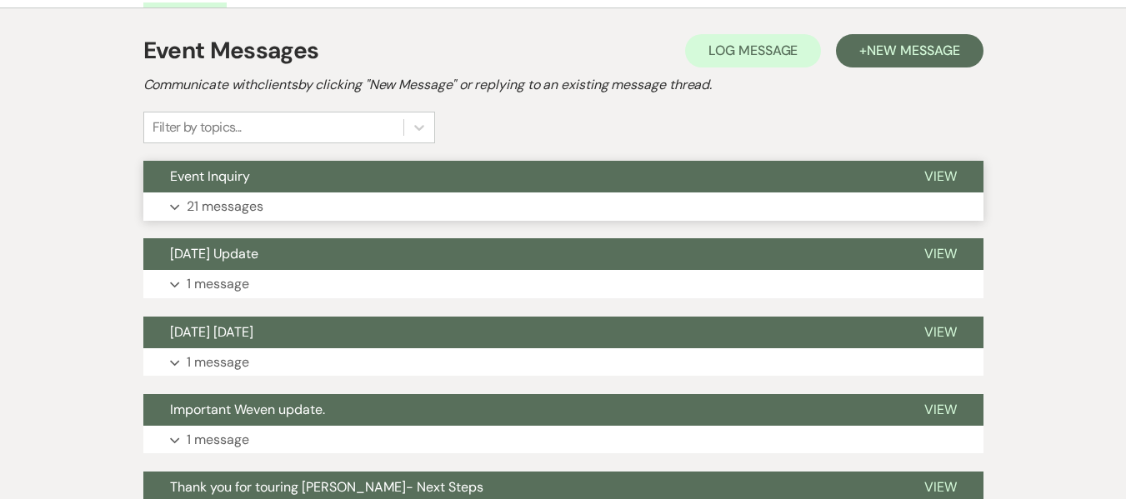
scroll to position [333, 0]
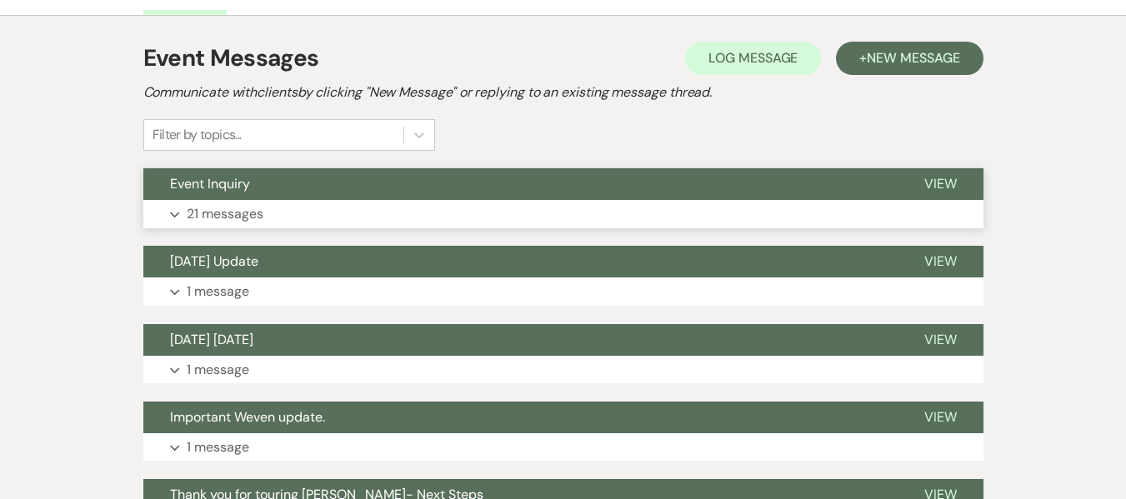
click at [446, 204] on button "Expand 21 messages" at bounding box center [563, 214] width 840 height 28
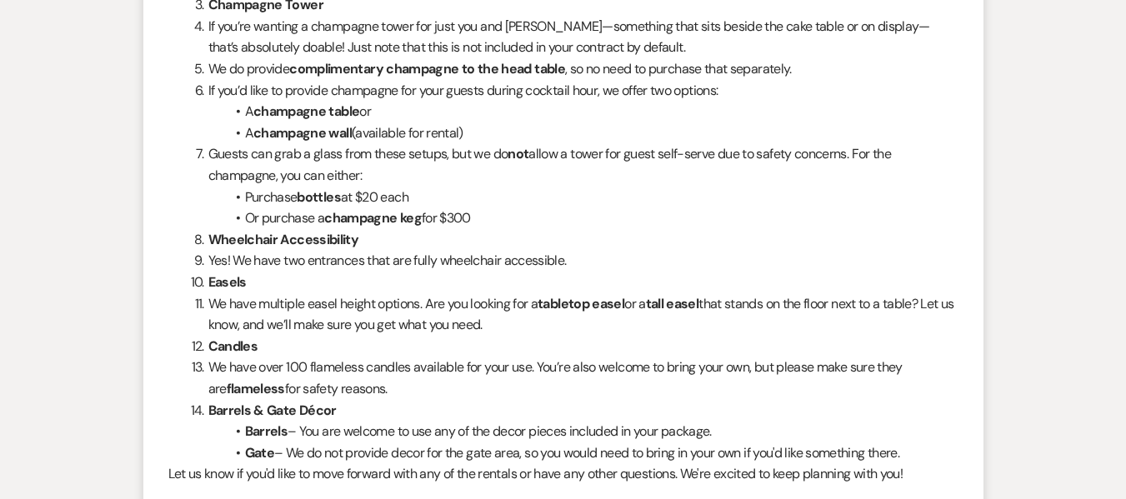
scroll to position [4667, 0]
drag, startPoint x: 458, startPoint y: 413, endPoint x: 713, endPoint y: 433, distance: 255.8
click at [713, 398] on li "We have over 100 flameless candles available for your use. You’re also welcome …" at bounding box center [573, 377] width 770 height 43
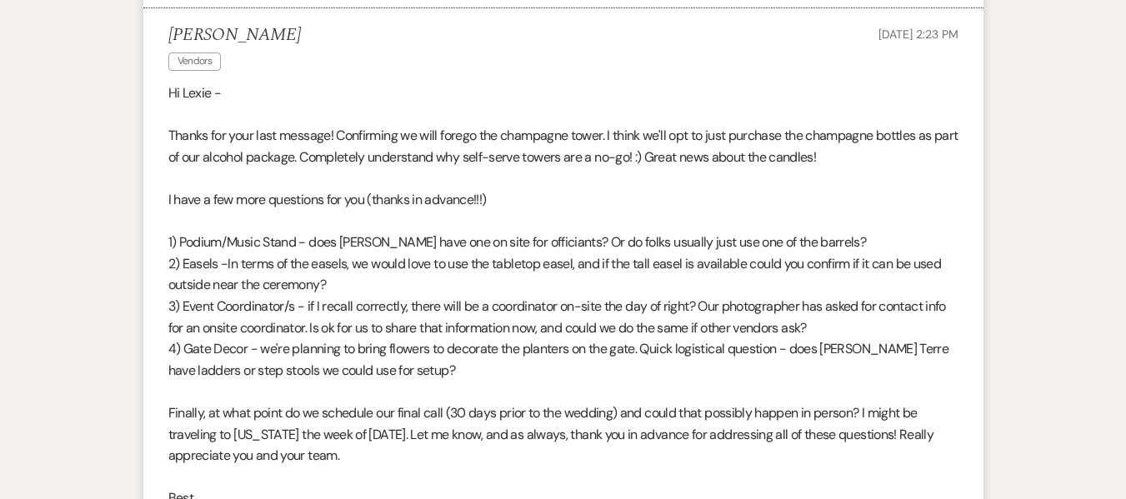
scroll to position [5167, 0]
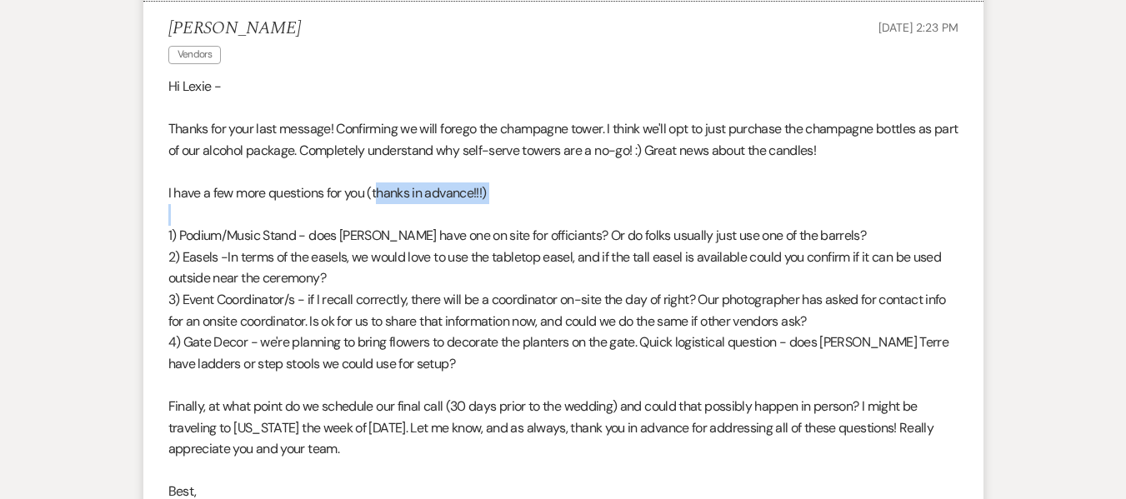
drag, startPoint x: 488, startPoint y: 241, endPoint x: 558, endPoint y: 247, distance: 70.3
click at [558, 247] on div "Hi [PERSON_NAME] - Thanks for your last message! Confirming we will forego the …" at bounding box center [563, 300] width 790 height 448
click at [621, 204] on p "I have a few more questions for you (thanks in advance!!!)" at bounding box center [563, 194] width 790 height 22
